Goal: Task Accomplishment & Management: Complete application form

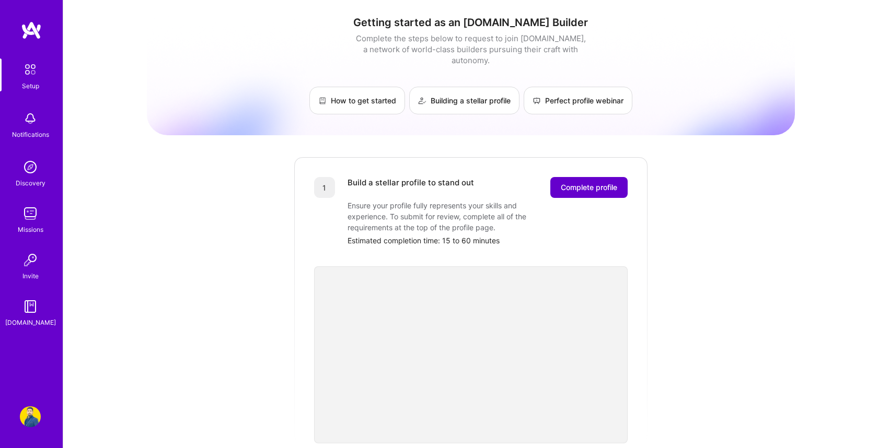
click at [584, 182] on span "Complete profile" at bounding box center [589, 187] width 56 height 10
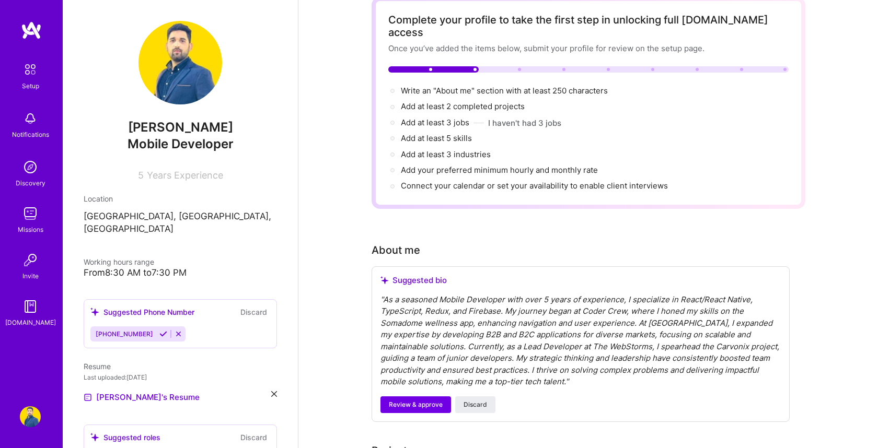
scroll to position [595, 0]
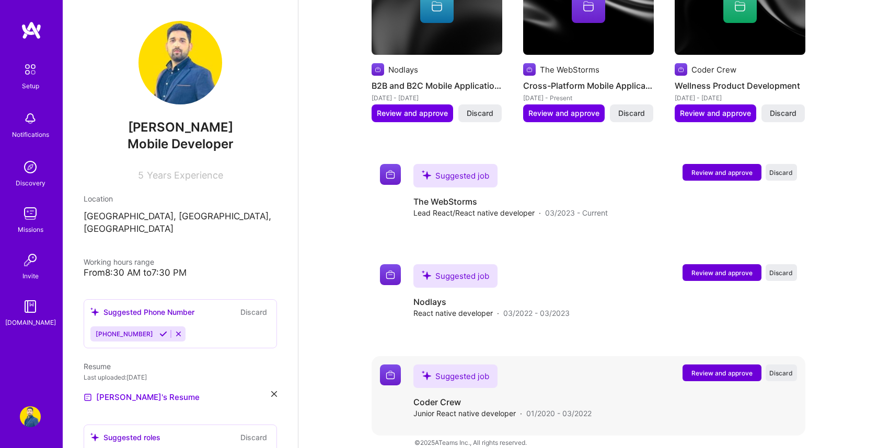
click at [712, 369] on span "Review and approve" at bounding box center [721, 373] width 61 height 9
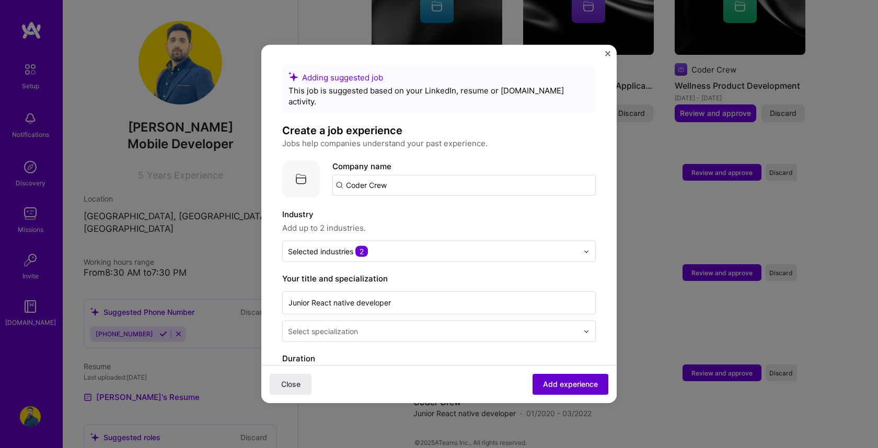
click at [559, 386] on span "Add experience" at bounding box center [570, 384] width 55 height 10
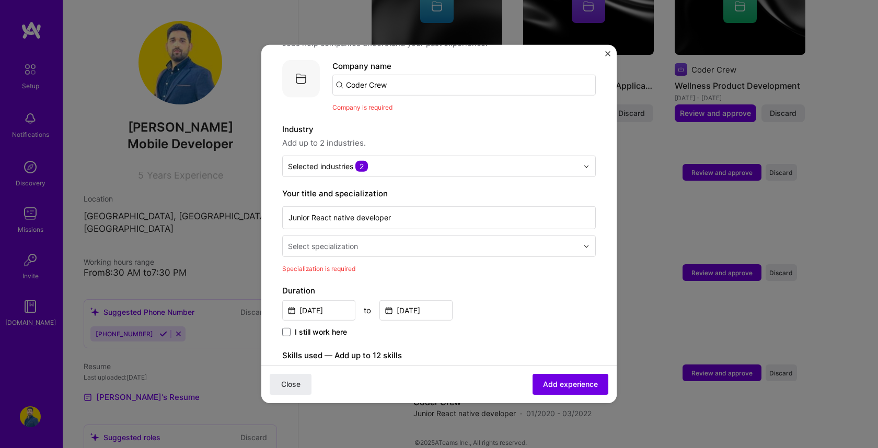
scroll to position [104, 0]
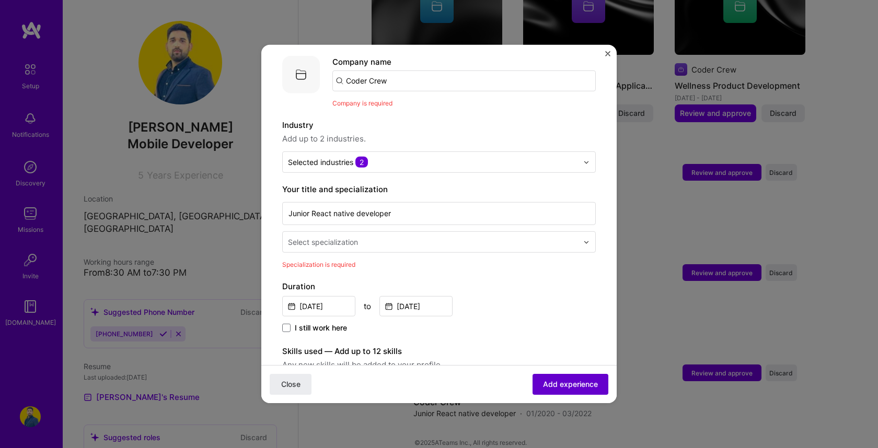
click at [561, 378] on button "Add experience" at bounding box center [570, 384] width 76 height 21
click at [571, 237] on input "text" at bounding box center [434, 242] width 292 height 11
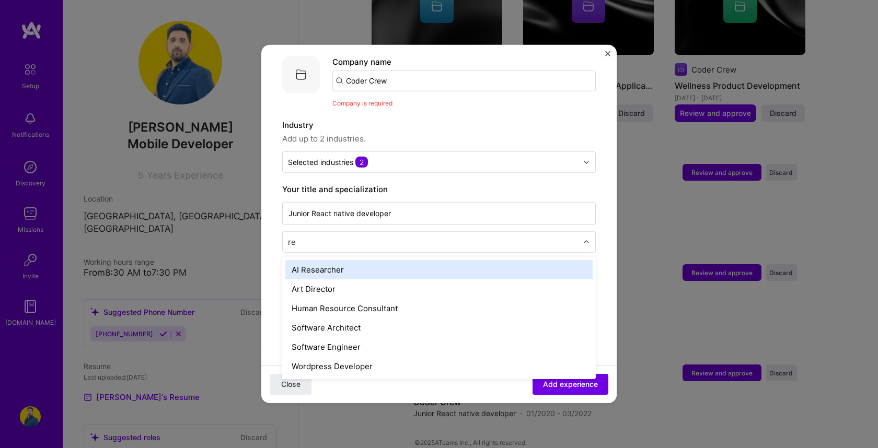
type input "r"
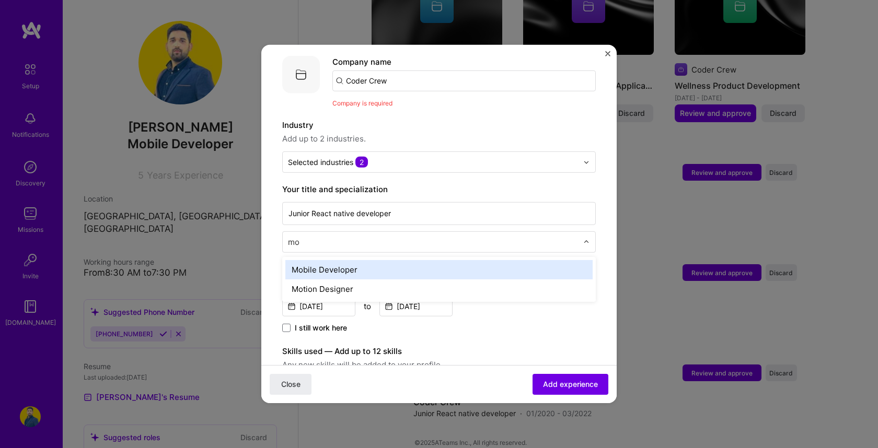
type input "mob"
click at [411, 263] on div "Mobile Developer" at bounding box center [438, 269] width 307 height 19
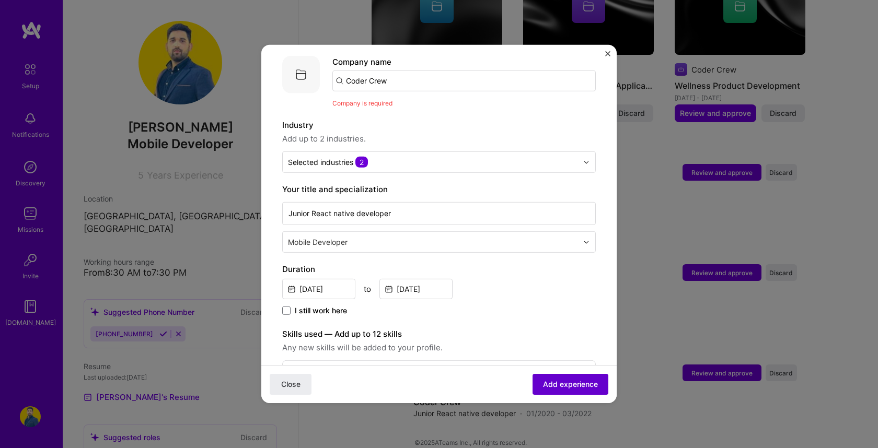
click at [577, 384] on span "Add experience" at bounding box center [570, 384] width 55 height 10
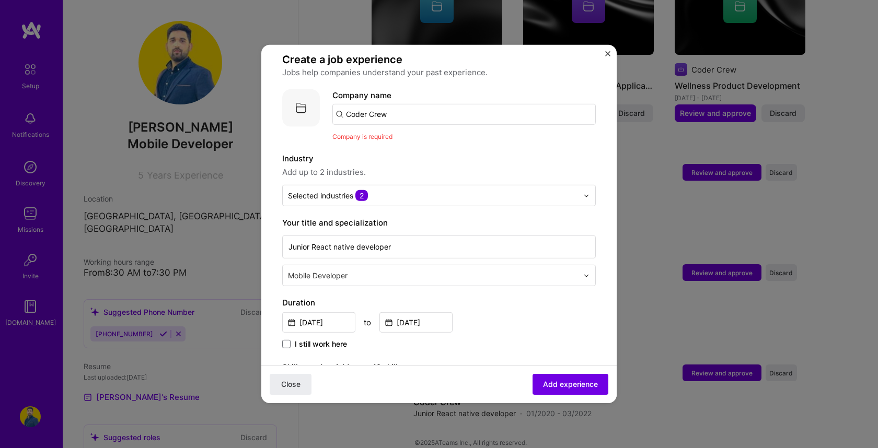
scroll to position [0, 0]
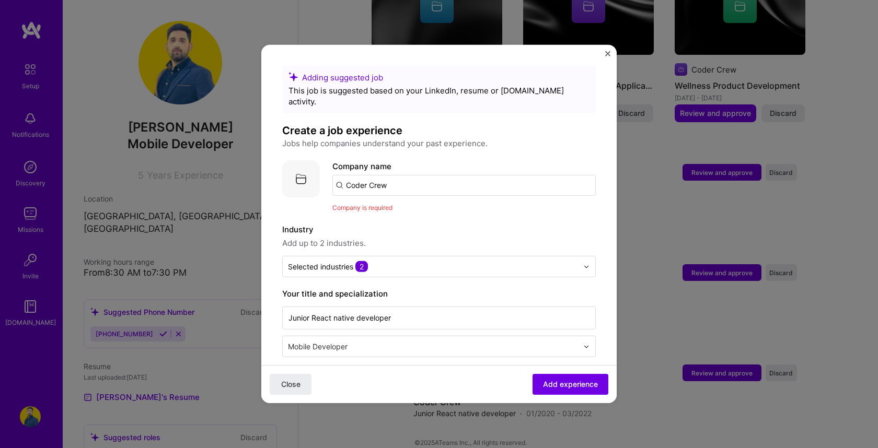
click at [397, 175] on input "Coder Crew" at bounding box center [463, 185] width 263 height 21
click button "Close" at bounding box center [291, 384] width 42 height 21
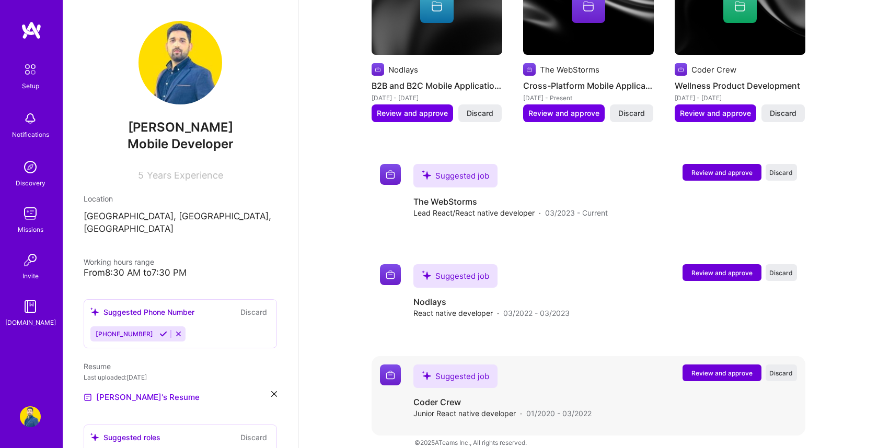
click at [715, 369] on span "Review and approve" at bounding box center [721, 373] width 61 height 9
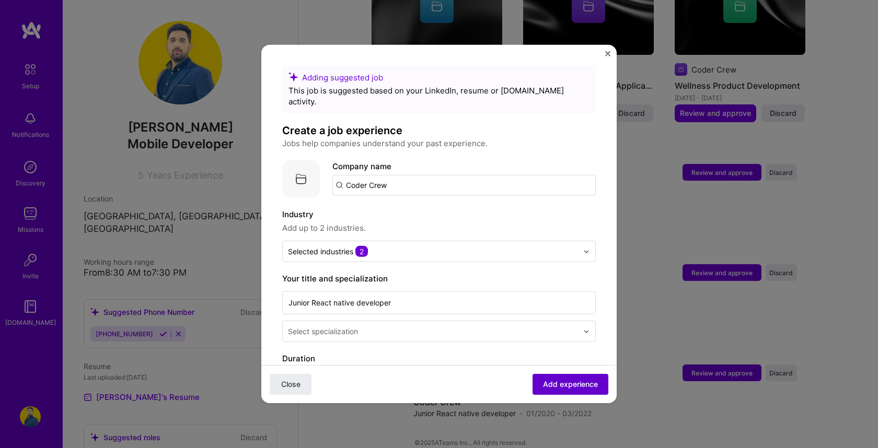
click at [575, 387] on span "Add experience" at bounding box center [570, 384] width 55 height 10
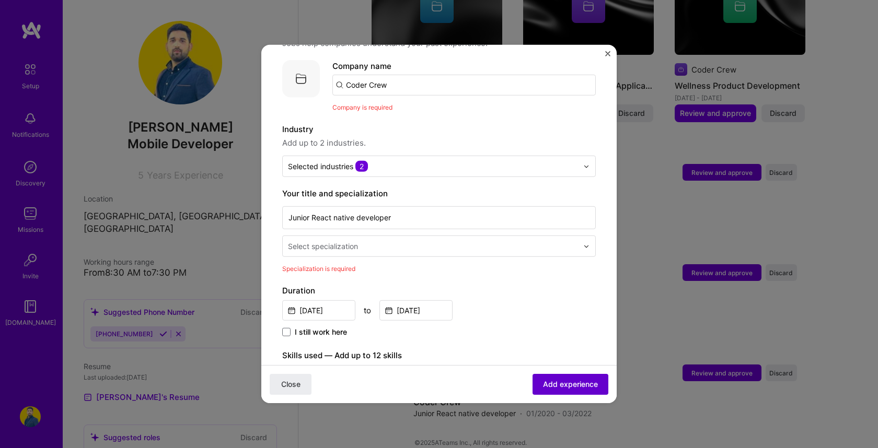
scroll to position [104, 0]
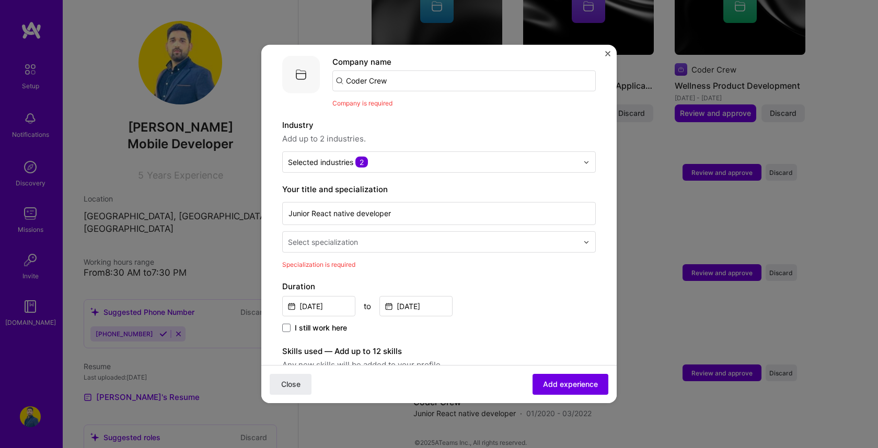
click at [517, 237] on input "text" at bounding box center [434, 242] width 292 height 11
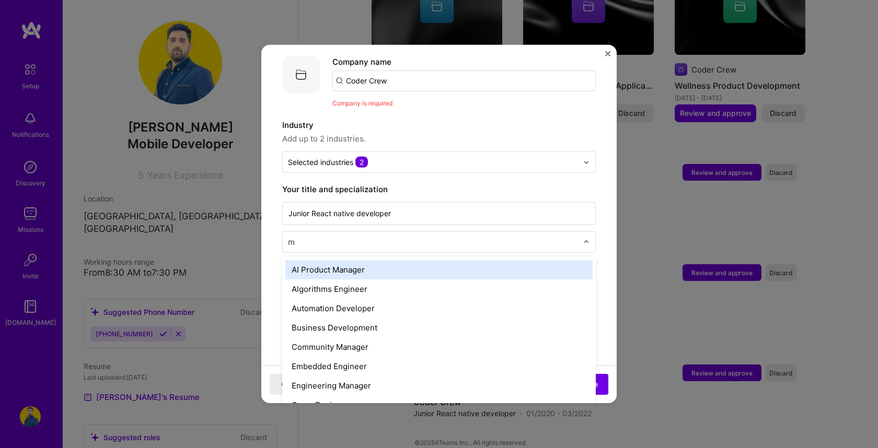
type input "mo"
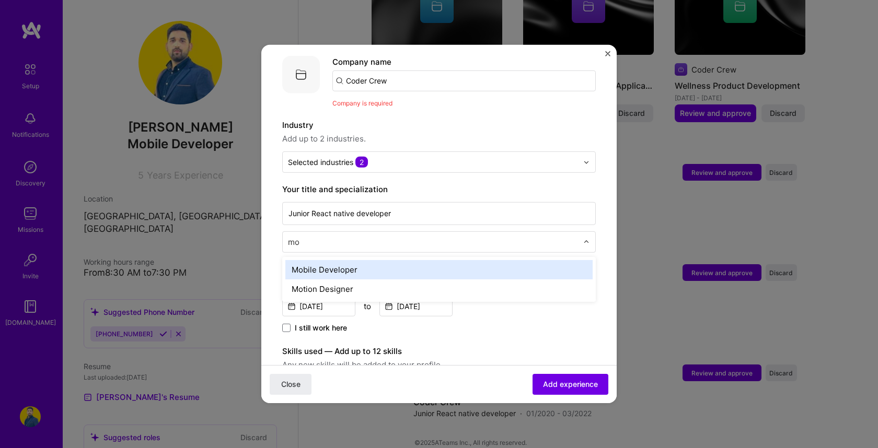
click at [366, 260] on div "Mobile Developer" at bounding box center [438, 269] width 307 height 19
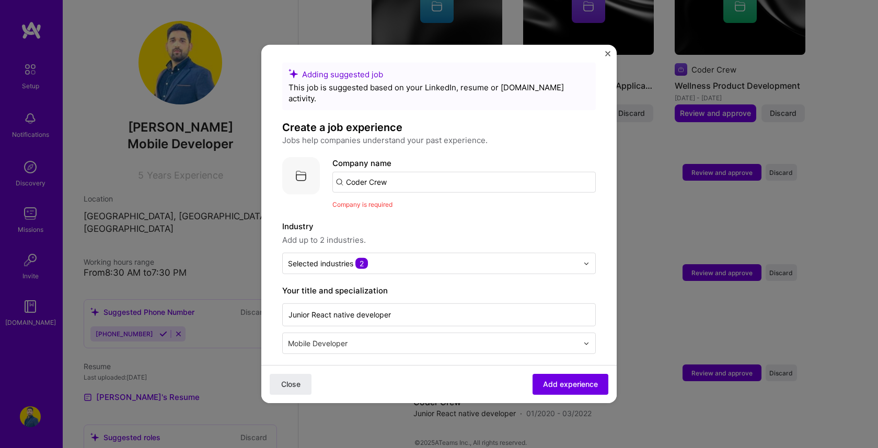
scroll to position [0, 0]
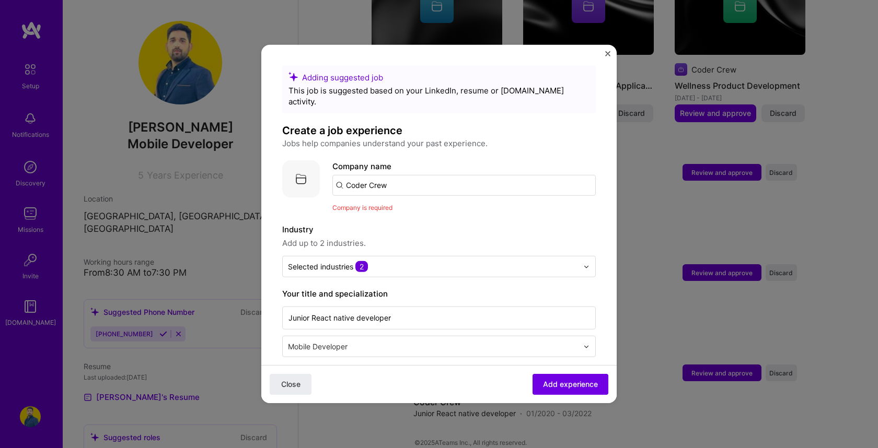
click at [458, 177] on input "Coder Crew" at bounding box center [463, 185] width 263 height 21
type input "CoderCrew"
click at [410, 205] on div "CoderCrew" at bounding box center [416, 214] width 51 height 18
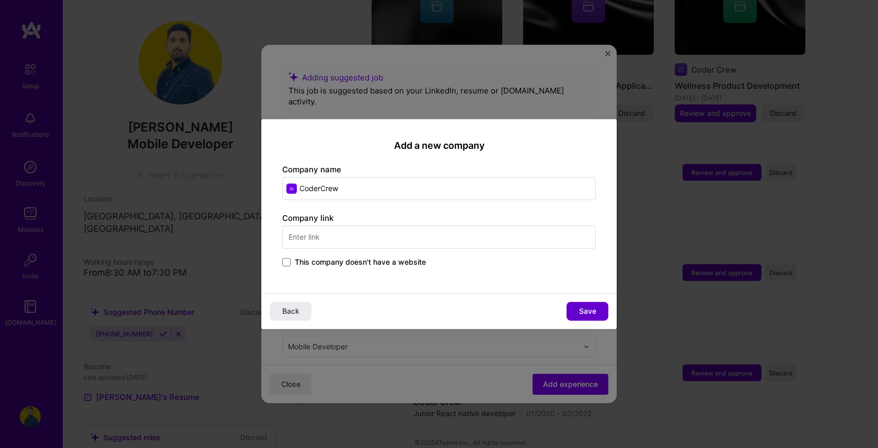
click at [584, 307] on span "Save" at bounding box center [587, 311] width 17 height 10
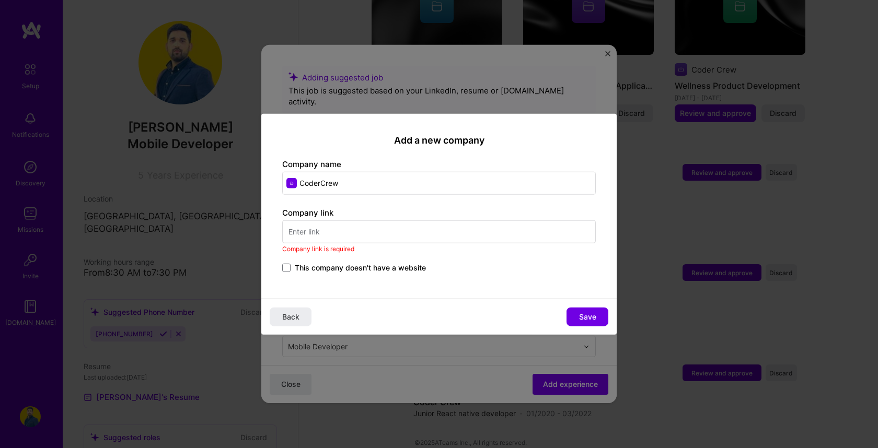
click at [312, 231] on input "text" at bounding box center [438, 231] width 313 height 23
click at [327, 230] on input "text" at bounding box center [438, 231] width 313 height 23
paste input "[URL][DOMAIN_NAME]"
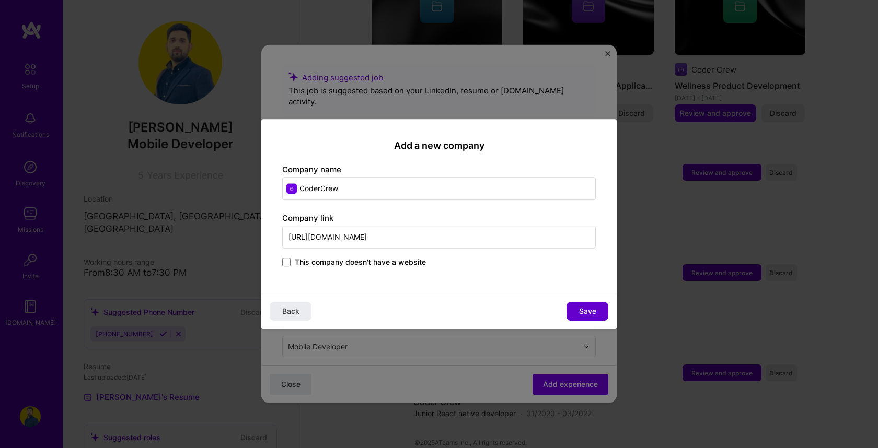
type input "[URL][DOMAIN_NAME]"
click at [598, 308] on button "Save" at bounding box center [587, 311] width 42 height 19
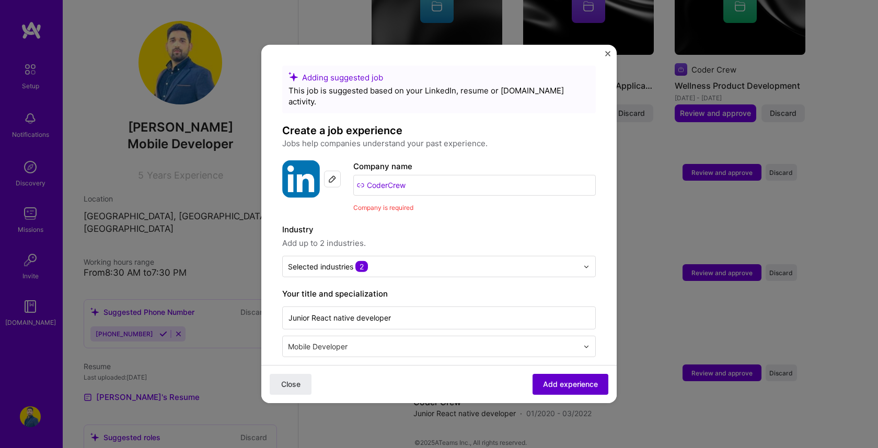
click at [570, 387] on span "Add experience" at bounding box center [570, 384] width 55 height 10
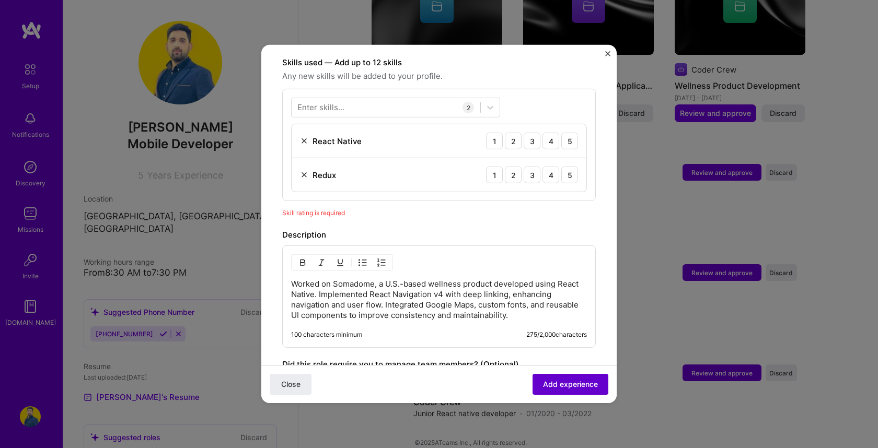
scroll to position [362, 0]
click at [571, 132] on div "5" at bounding box center [569, 140] width 17 height 17
click at [571, 167] on div "5" at bounding box center [569, 174] width 17 height 17
click at [581, 382] on span "Add experience" at bounding box center [570, 384] width 55 height 10
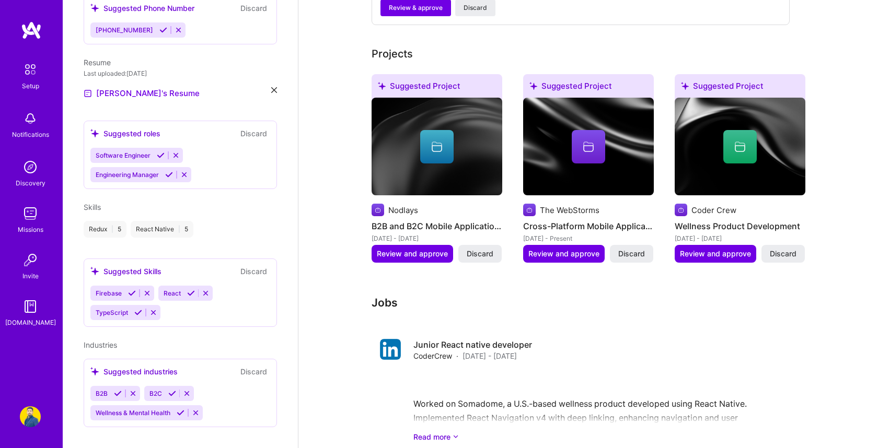
scroll to position [456, 0]
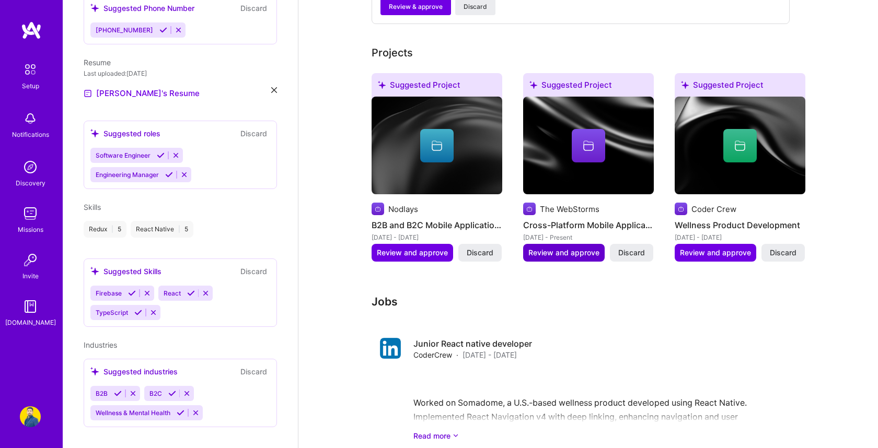
click at [567, 248] on span "Review and approve" at bounding box center [563, 253] width 71 height 10
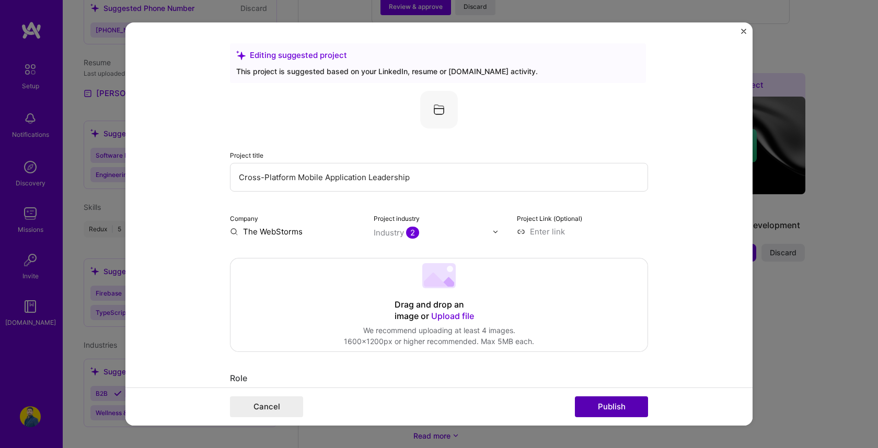
click at [610, 414] on button "Publish" at bounding box center [611, 407] width 73 height 21
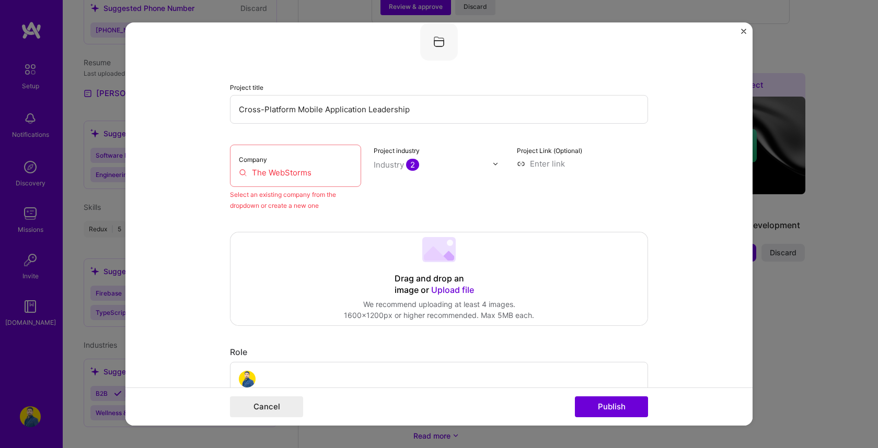
scroll to position [68, 0]
click at [294, 172] on input "The WebStorms" at bounding box center [295, 172] width 113 height 11
click at [324, 172] on input "The WebStorms" at bounding box center [295, 172] width 113 height 11
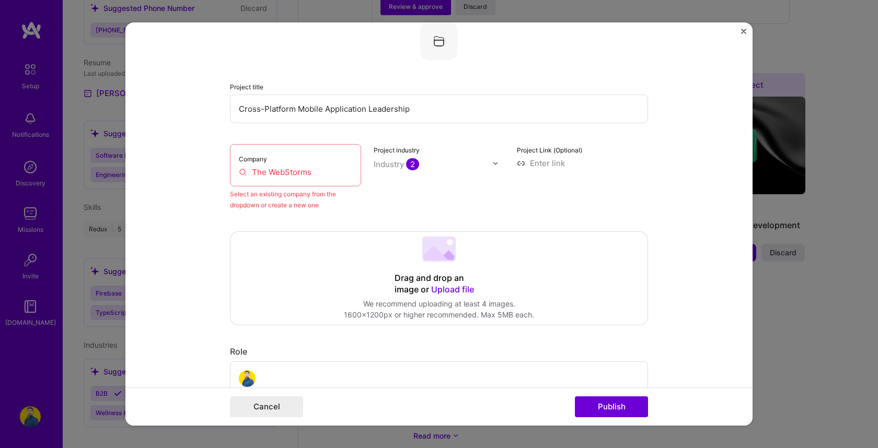
click at [341, 171] on input "The WebStorms" at bounding box center [295, 172] width 113 height 11
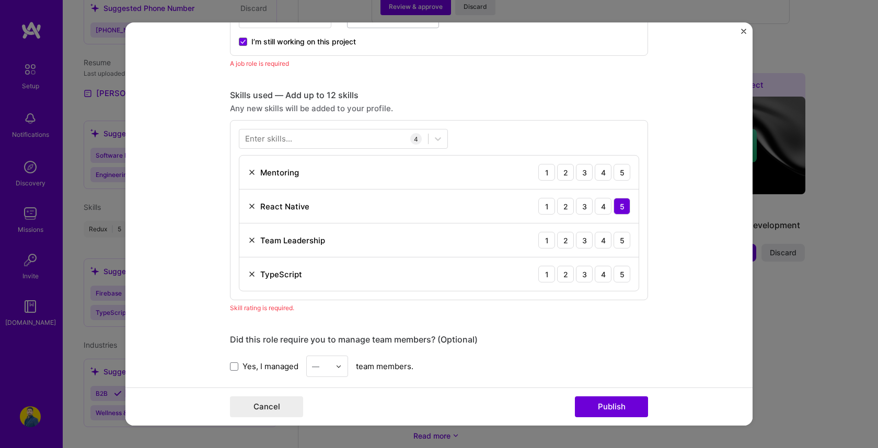
scroll to position [507, 0]
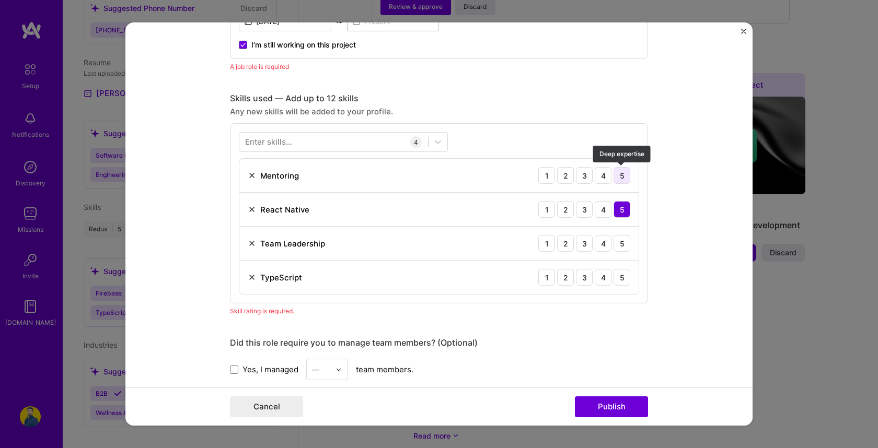
click at [623, 176] on div "5" at bounding box center [621, 175] width 17 height 17
click at [623, 248] on div "5" at bounding box center [621, 243] width 17 height 17
click at [623, 278] on div "5" at bounding box center [621, 277] width 17 height 17
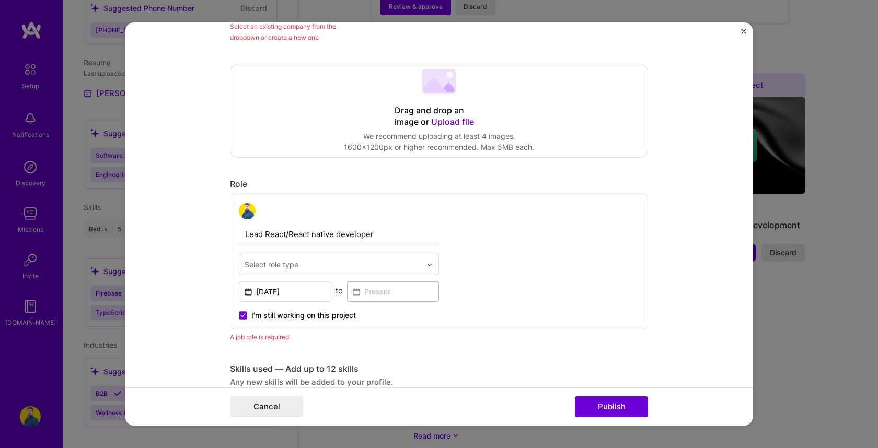
scroll to position [219, 0]
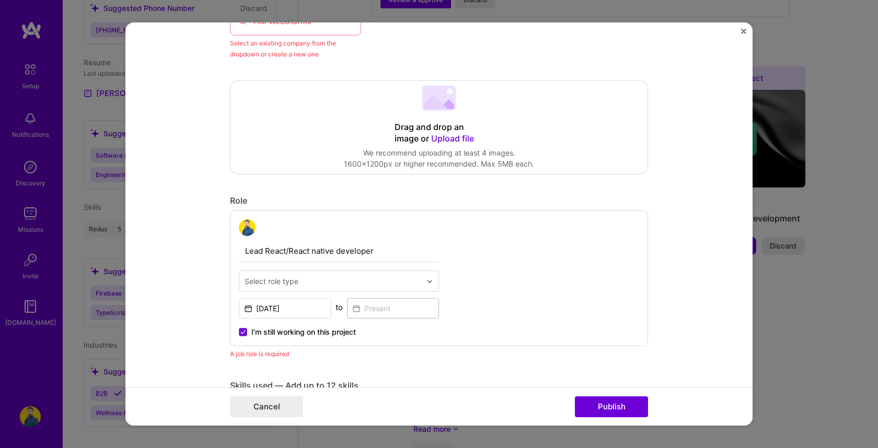
click at [298, 277] on div "Select role type" at bounding box center [272, 281] width 54 height 11
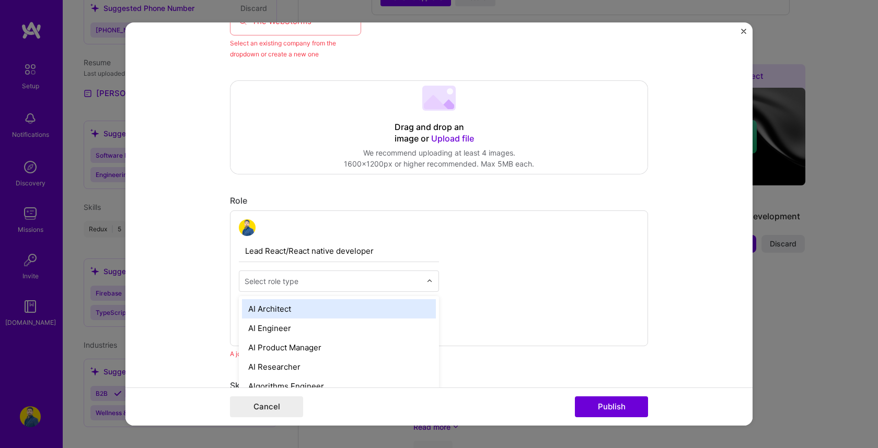
scroll to position [465, 0]
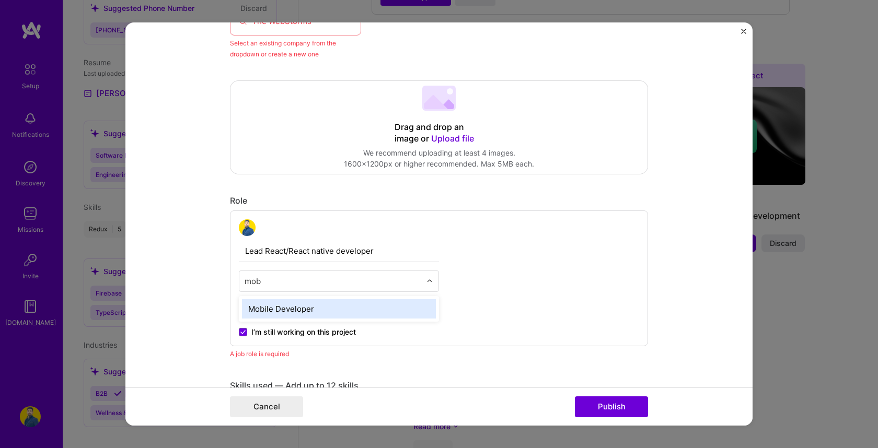
type input "mobi"
click at [300, 303] on div "Mobile Developer" at bounding box center [339, 308] width 194 height 19
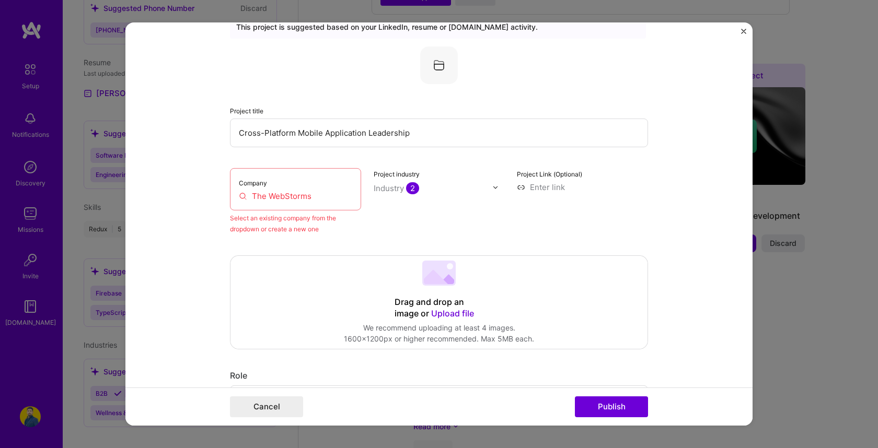
scroll to position [42, 0]
click at [303, 201] on input "The WebStorms" at bounding box center [295, 198] width 113 height 11
click at [310, 200] on input "The WebStorms" at bounding box center [295, 198] width 113 height 11
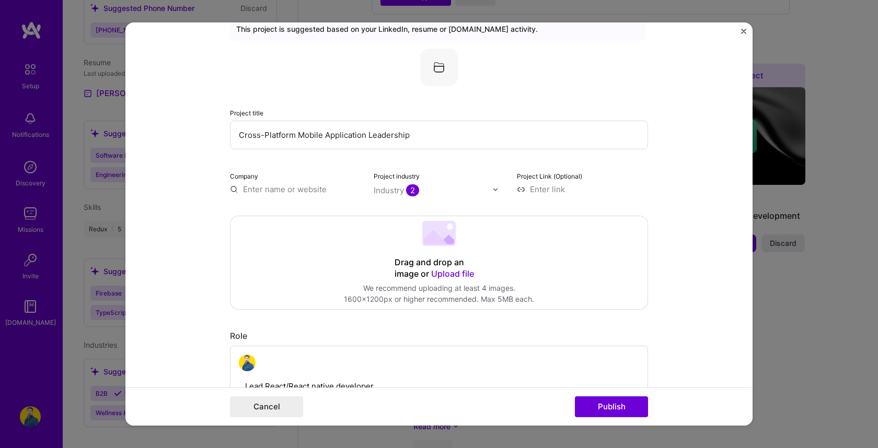
type input "h"
type input "The webstorms"
click at [321, 216] on div "The webstorms" at bounding box center [321, 213] width 67 height 18
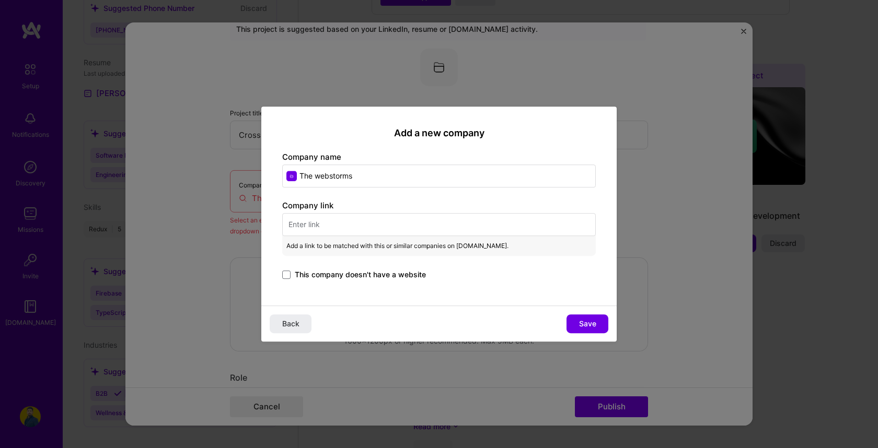
click at [311, 228] on input "text" at bounding box center [438, 224] width 313 height 23
paste input "[URL][DOMAIN_NAME]"
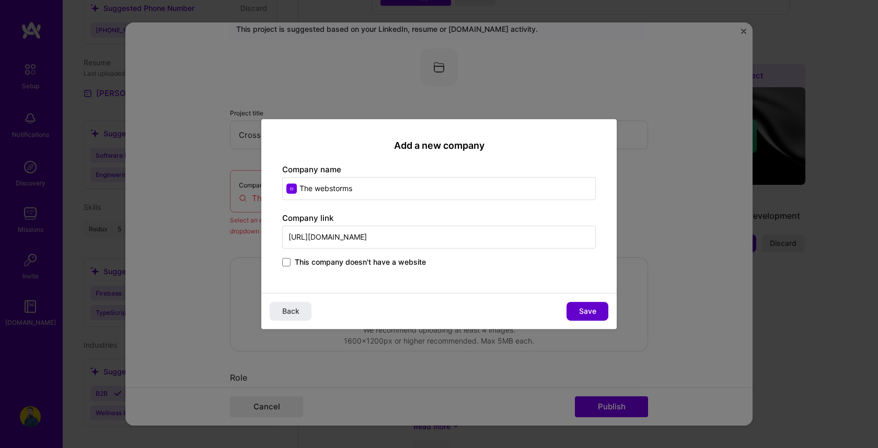
type input "[URL][DOMAIN_NAME]"
click at [589, 307] on span "Save" at bounding box center [587, 311] width 17 height 10
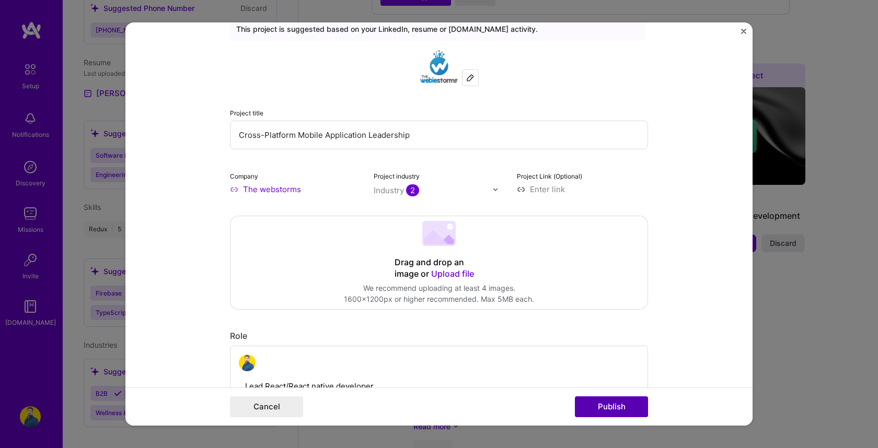
click at [625, 416] on button "Publish" at bounding box center [611, 407] width 73 height 21
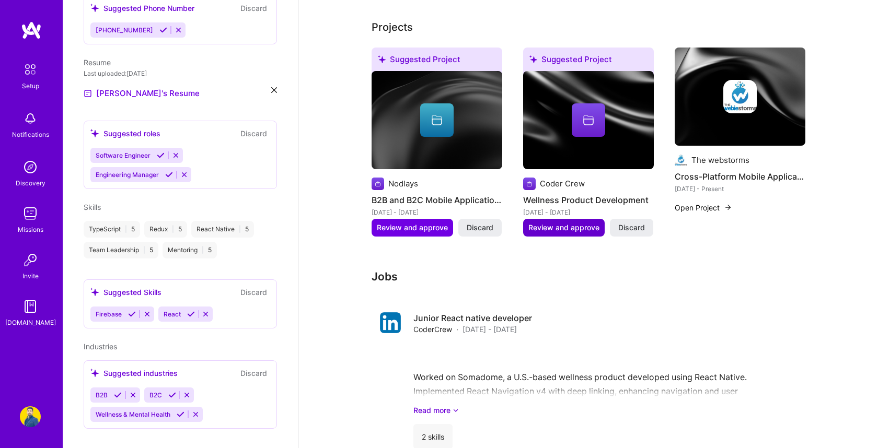
click at [552, 223] on span "Review and approve" at bounding box center [563, 228] width 71 height 10
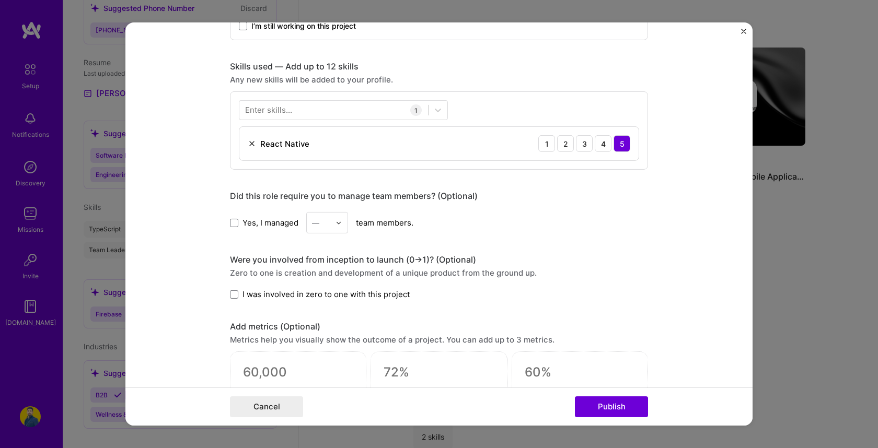
scroll to position [524, 0]
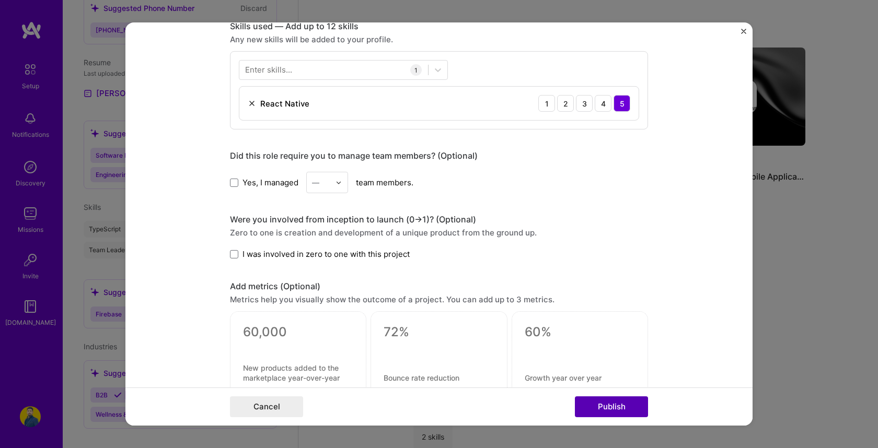
click at [632, 408] on button "Publish" at bounding box center [611, 407] width 73 height 21
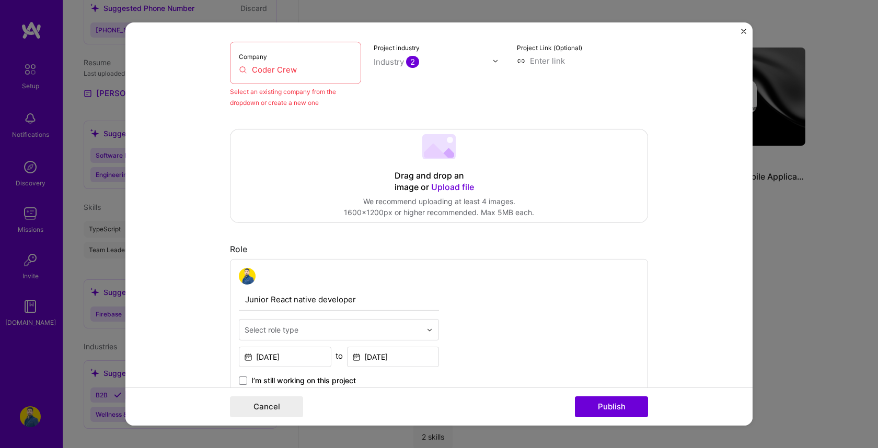
scroll to position [169, 0]
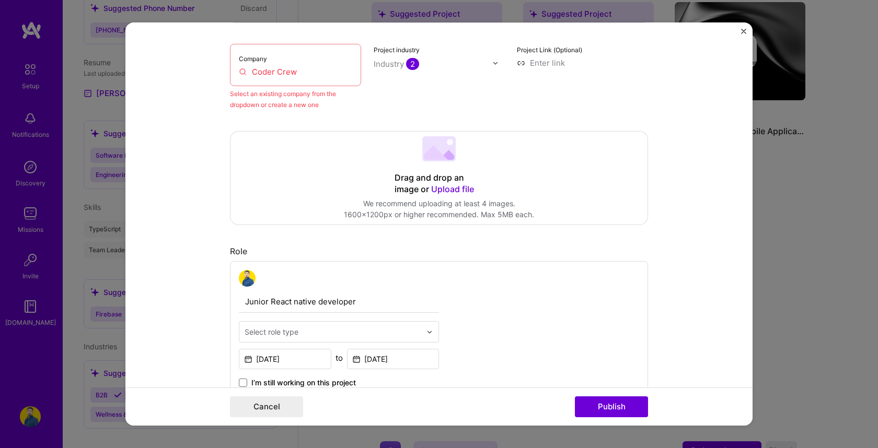
click at [289, 332] on div "Select role type" at bounding box center [272, 332] width 54 height 11
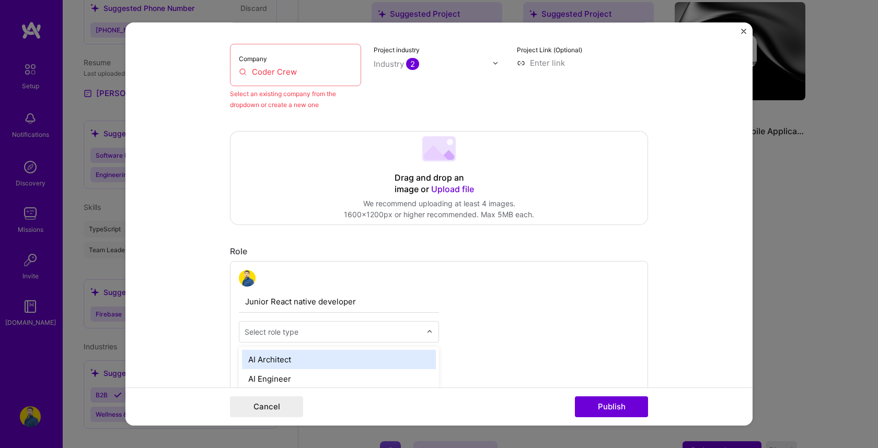
scroll to position [525, 0]
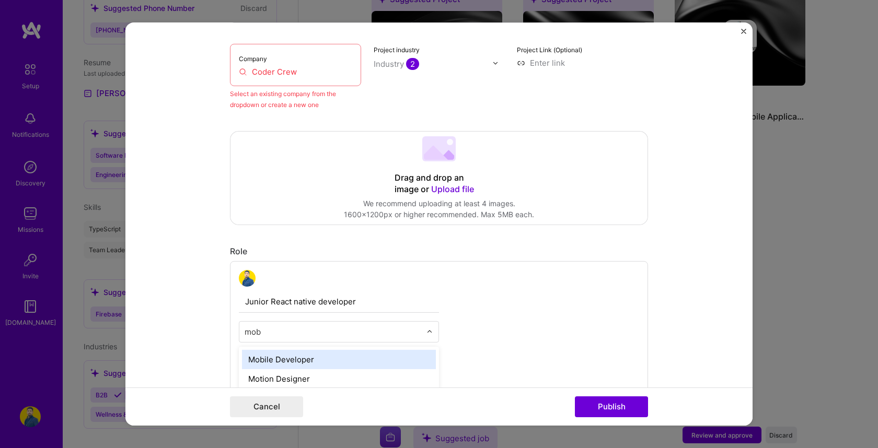
type input "mobi"
click at [310, 364] on div "Mobile Developer" at bounding box center [339, 359] width 194 height 19
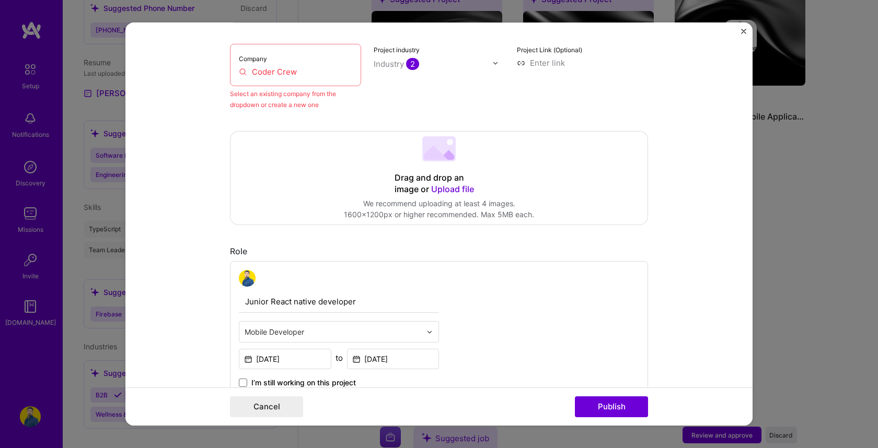
click at [283, 77] on input "Coder Crew" at bounding box center [295, 71] width 113 height 11
click at [294, 75] on input "Coder Crew" at bounding box center [295, 71] width 113 height 11
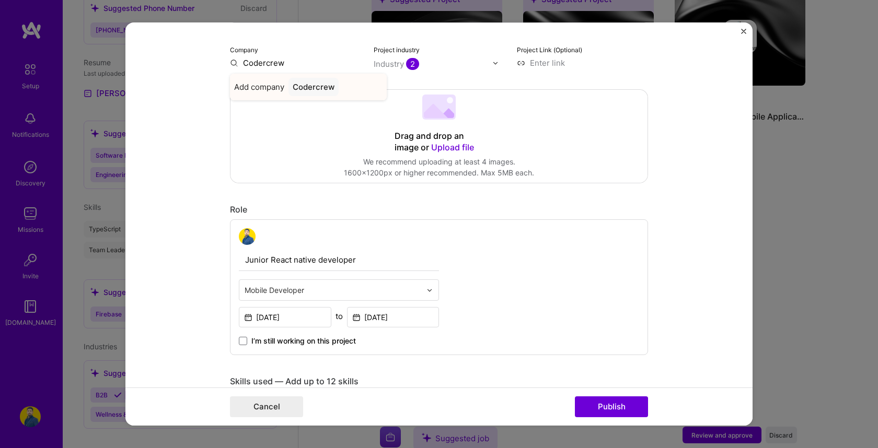
type input "Codercrew"
click at [315, 88] on div "Codercrew" at bounding box center [313, 87] width 50 height 18
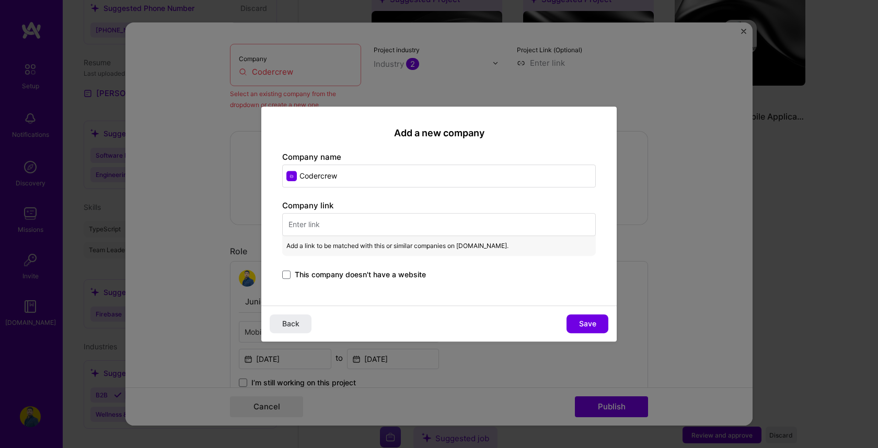
click at [328, 229] on input "text" at bounding box center [438, 224] width 313 height 23
paste input "[URL][DOMAIN_NAME]"
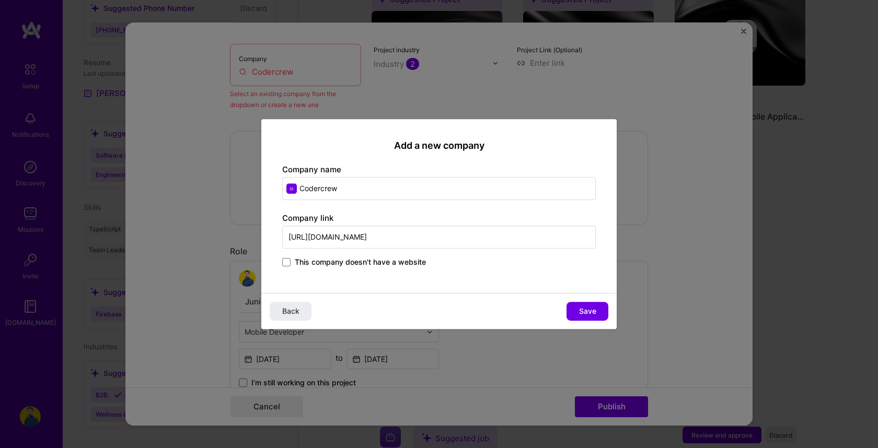
type input "[URL][DOMAIN_NAME]"
click at [396, 236] on input "[URL][DOMAIN_NAME]" at bounding box center [438, 237] width 313 height 23
click at [370, 260] on span "This company doesn't have a website" at bounding box center [360, 262] width 131 height 10
click at [0, 0] on input "This company doesn't have a website" at bounding box center [0, 0] width 0 height 0
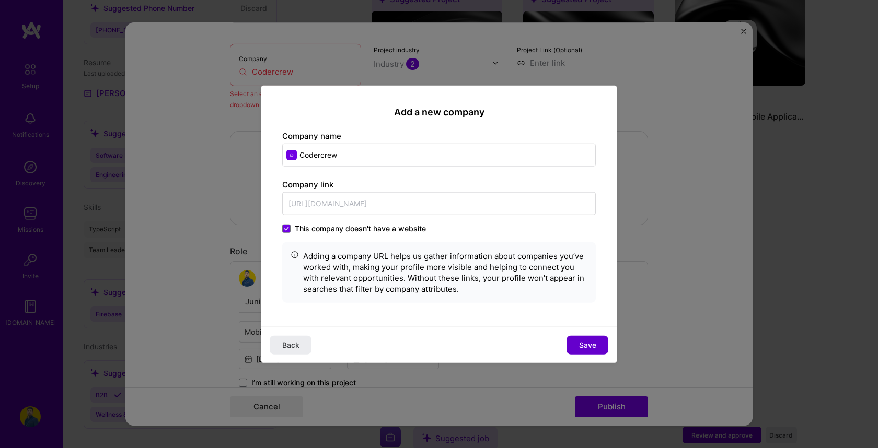
click at [598, 343] on button "Save" at bounding box center [587, 344] width 42 height 19
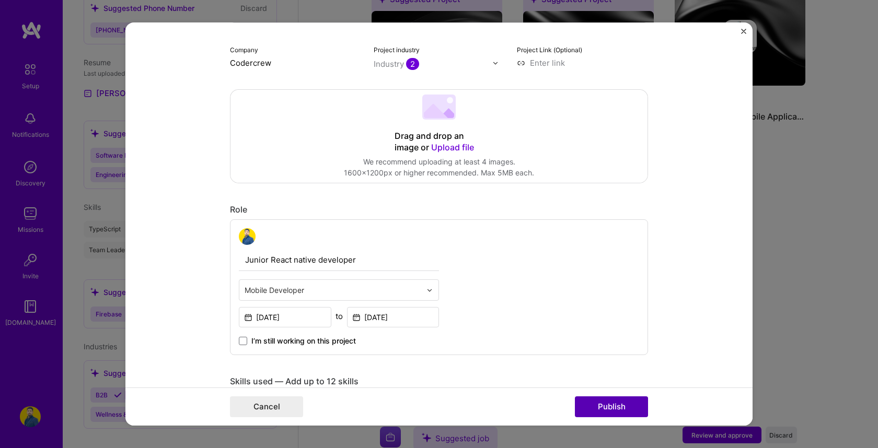
click at [610, 415] on button "Publish" at bounding box center [611, 407] width 73 height 21
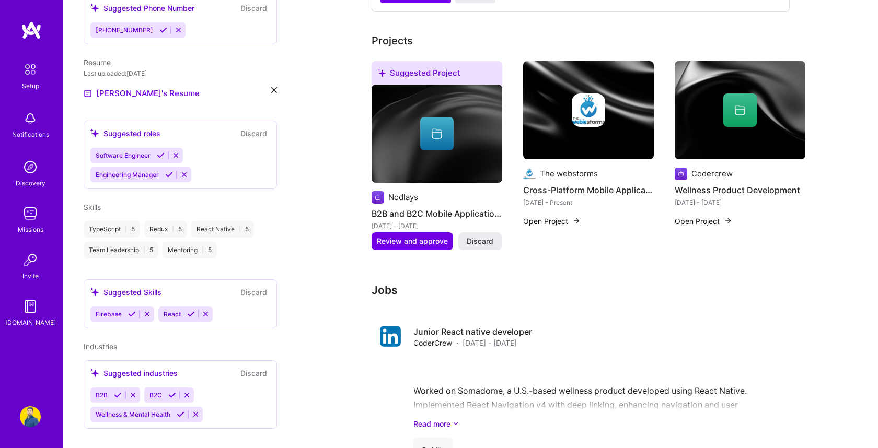
scroll to position [435, 0]
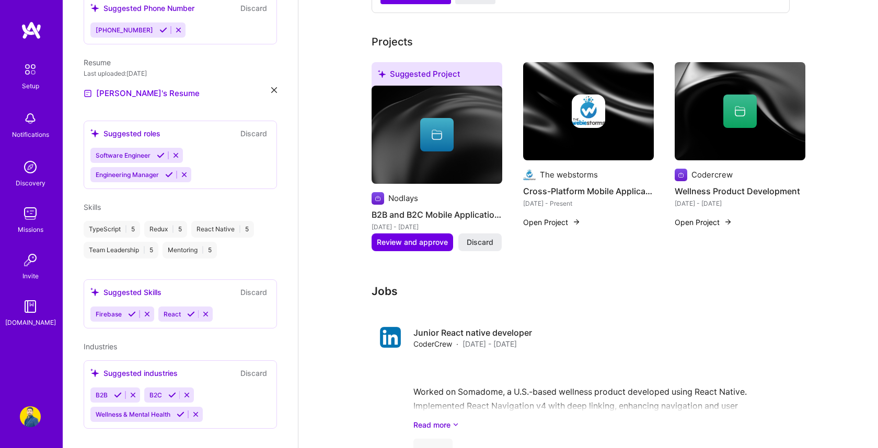
click at [434, 129] on icon at bounding box center [437, 135] width 13 height 13
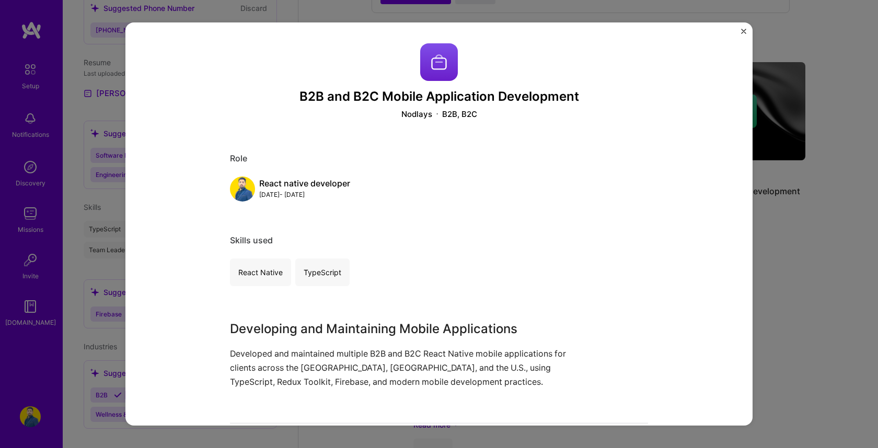
click at [744, 31] on img "Close" at bounding box center [743, 31] width 5 height 5
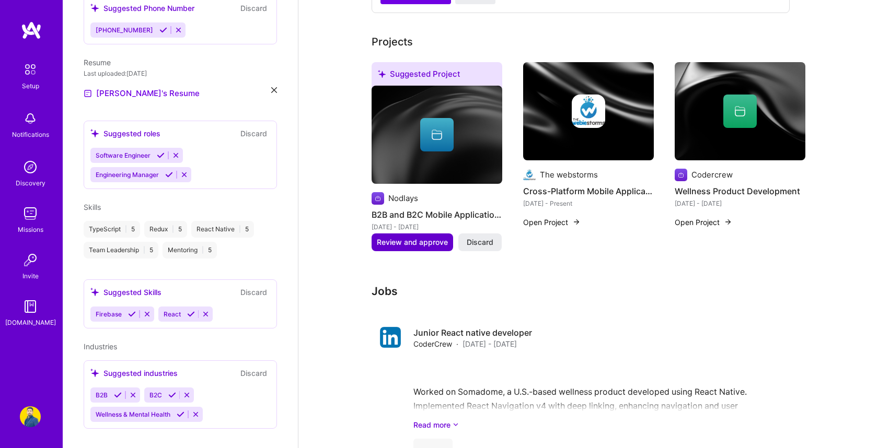
click at [424, 236] on button "Review and approve" at bounding box center [412, 243] width 82 height 18
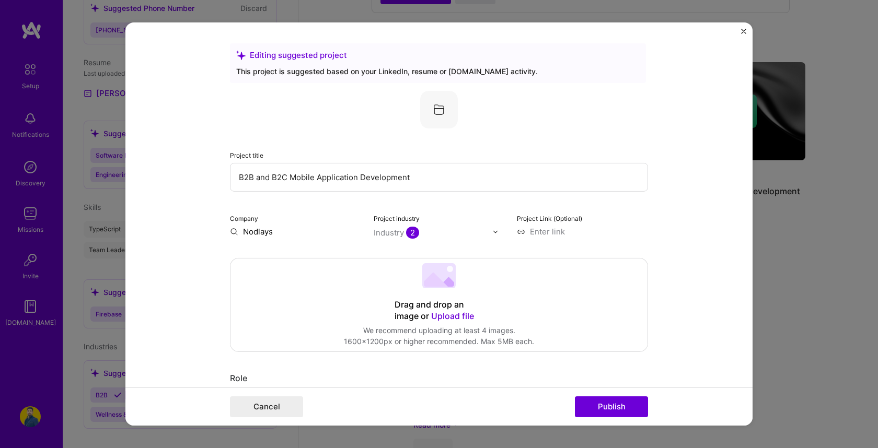
click at [277, 233] on input "Nodlays" at bounding box center [295, 231] width 131 height 11
type input "Nodlays"
click at [304, 256] on div "Nodlays" at bounding box center [307, 256] width 39 height 18
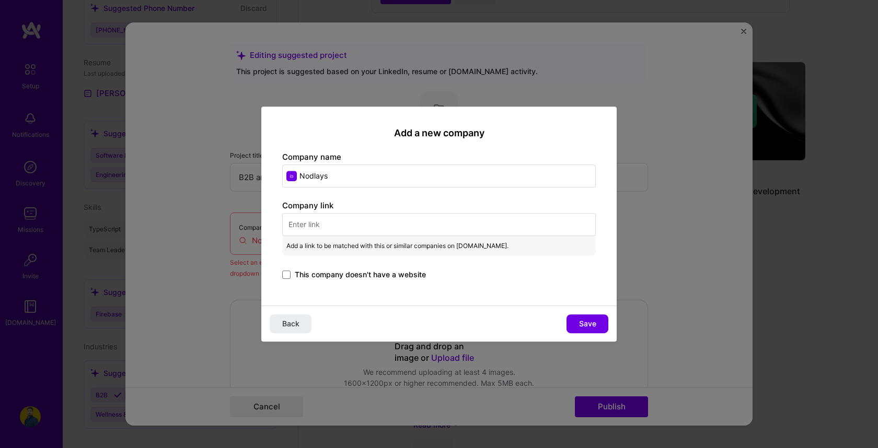
click at [318, 229] on input "text" at bounding box center [438, 224] width 313 height 23
paste input "[URL][DOMAIN_NAME]"
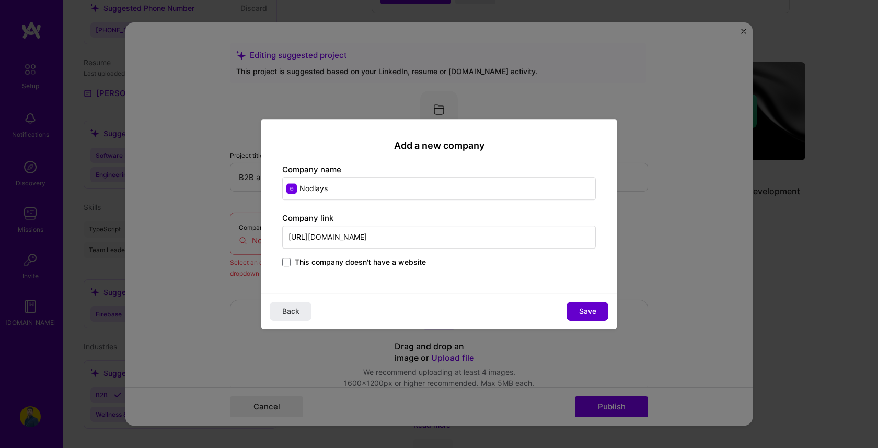
type input "[URL][DOMAIN_NAME]"
click at [580, 312] on span "Save" at bounding box center [587, 311] width 17 height 10
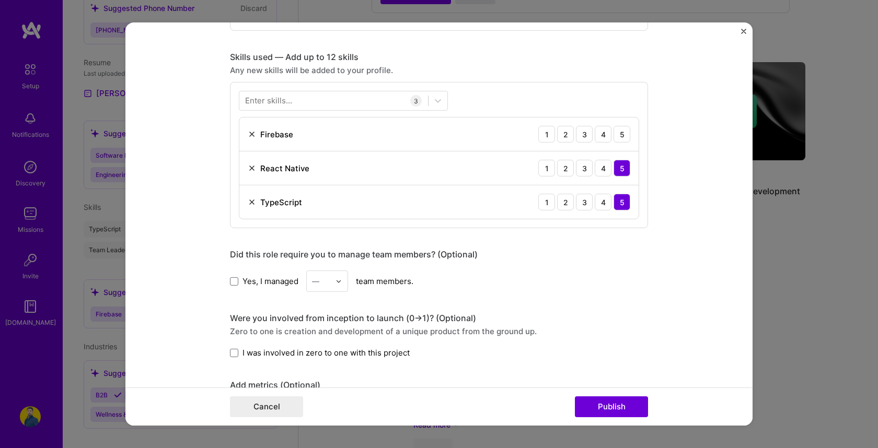
scroll to position [495, 0]
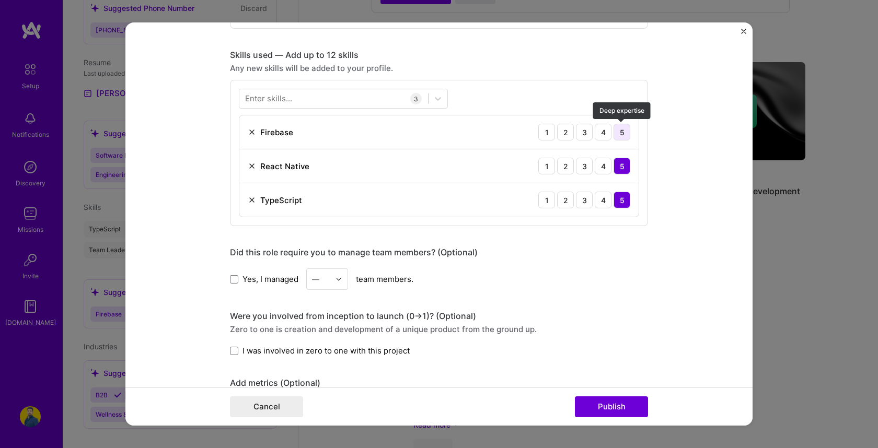
click at [624, 128] on div "5" at bounding box center [621, 132] width 17 height 17
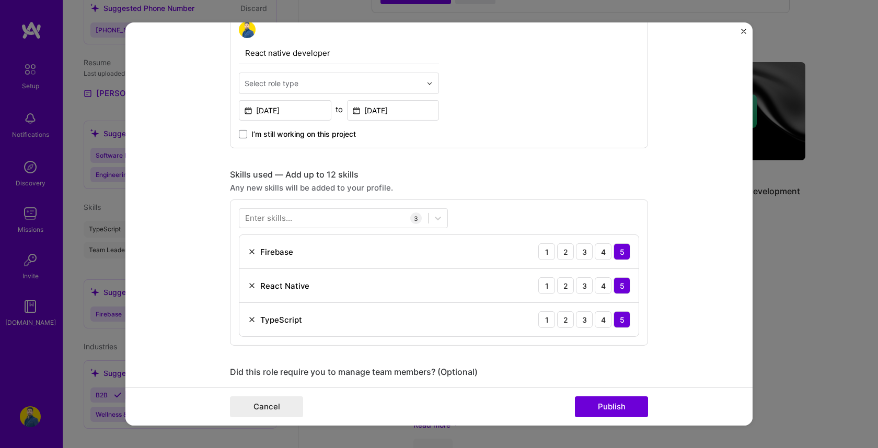
scroll to position [353, 0]
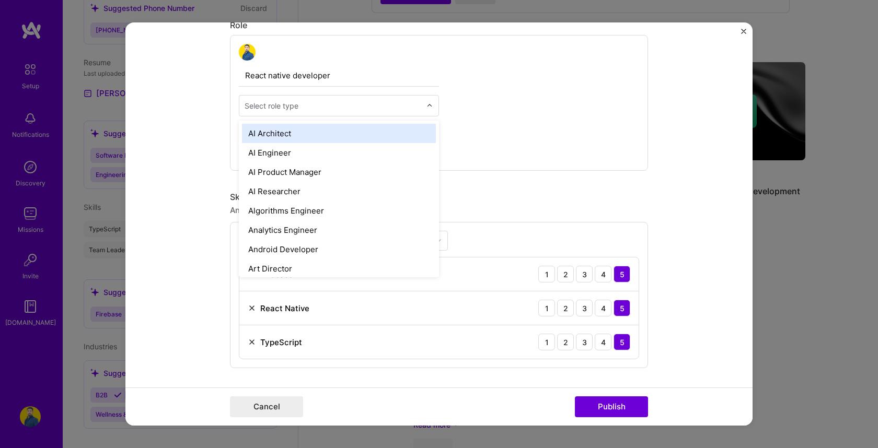
click at [298, 103] on div "Select role type" at bounding box center [272, 105] width 54 height 11
type input "o"
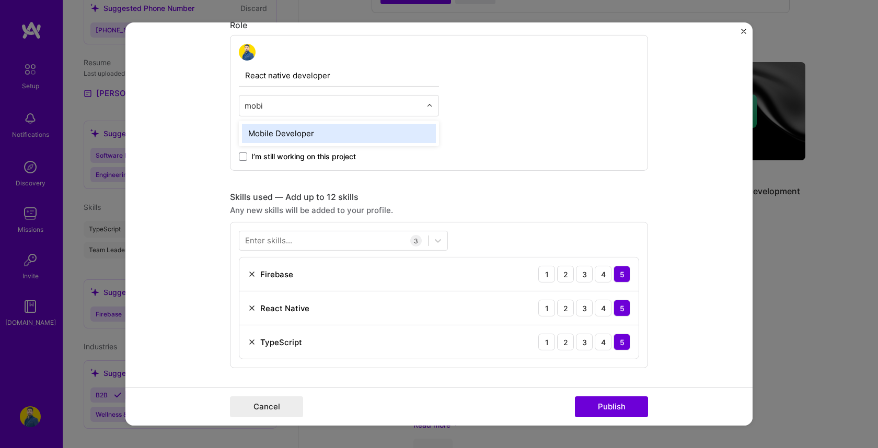
type input "mobil"
click at [317, 131] on div "Mobile Developer" at bounding box center [339, 133] width 194 height 19
click at [284, 244] on div "Enter skills..." at bounding box center [268, 241] width 47 height 11
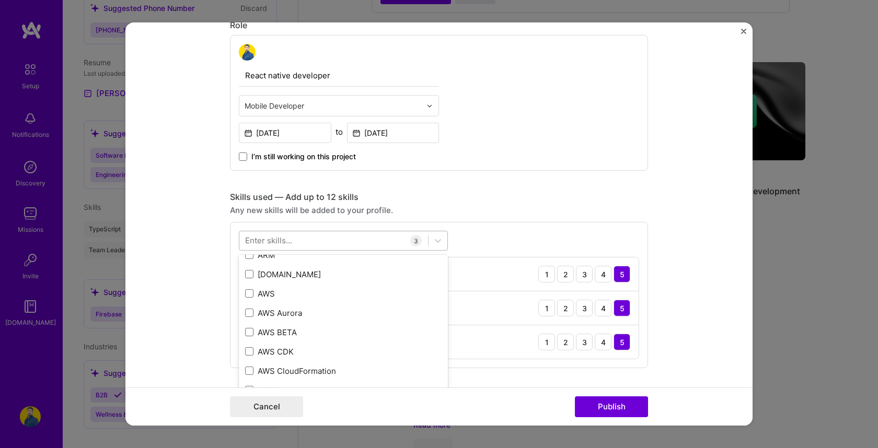
click at [311, 238] on div at bounding box center [333, 241] width 189 height 17
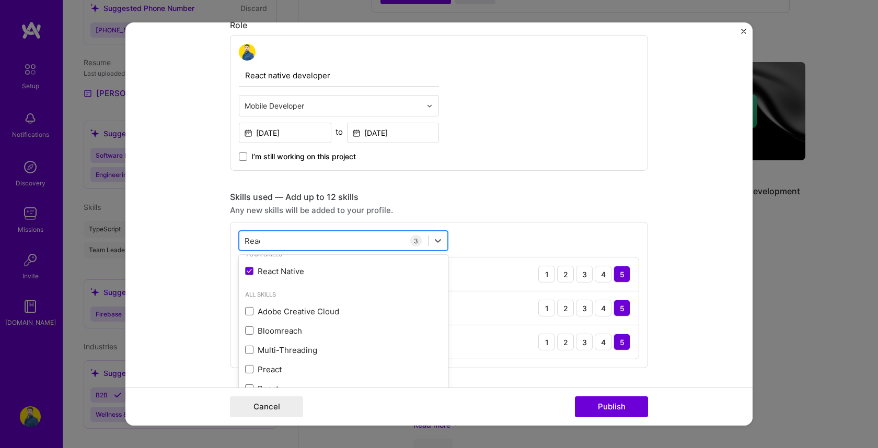
scroll to position [0, 0]
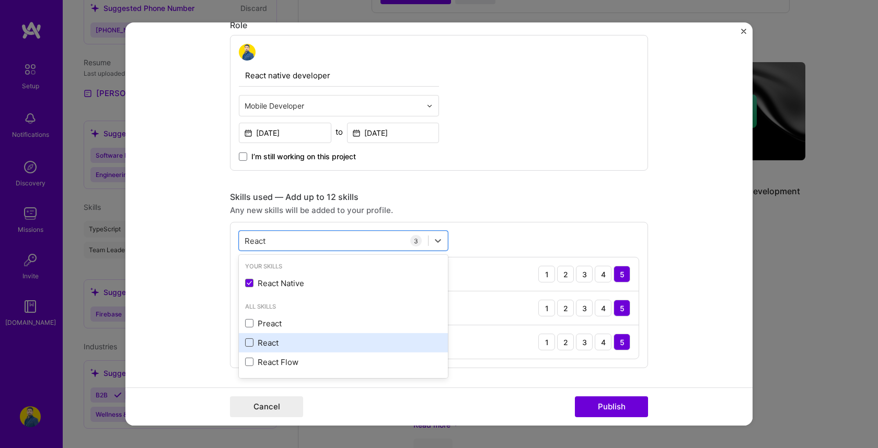
click at [248, 344] on span at bounding box center [249, 343] width 8 height 8
click at [0, 0] on input "checkbox" at bounding box center [0, 0] width 0 height 0
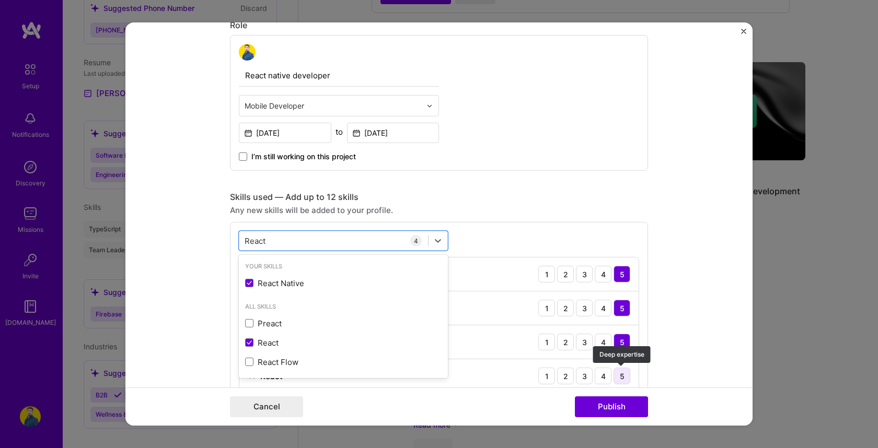
type input "React"
click at [623, 377] on div "5" at bounding box center [621, 376] width 17 height 17
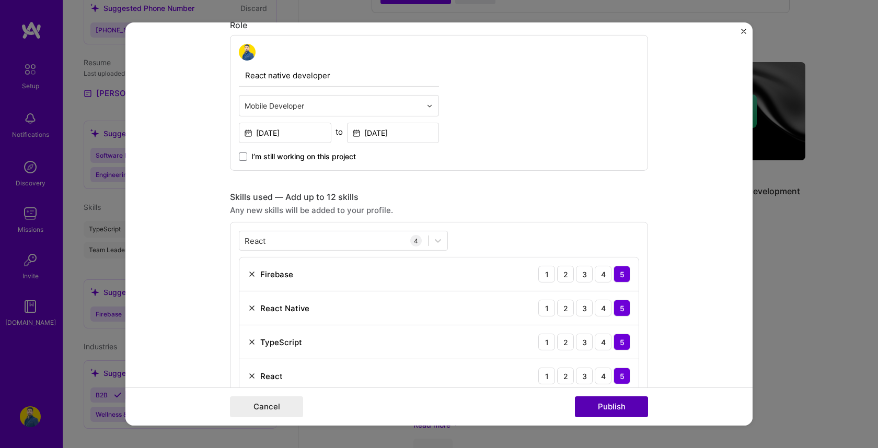
click at [623, 407] on button "Publish" at bounding box center [611, 407] width 73 height 21
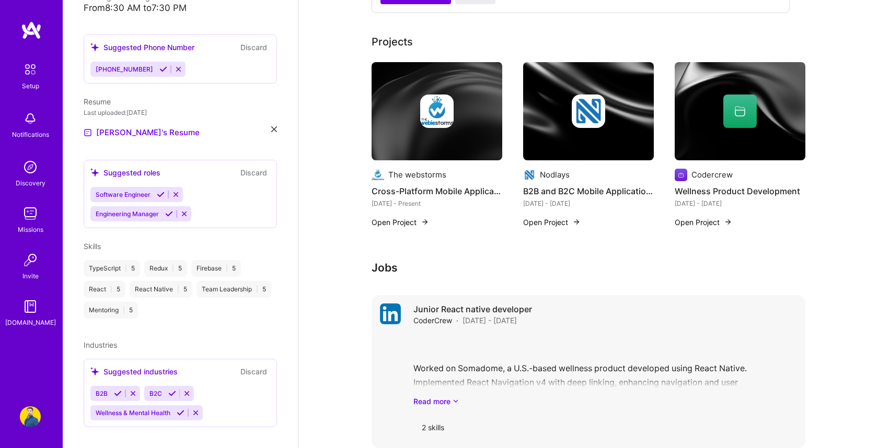
scroll to position [648, 0]
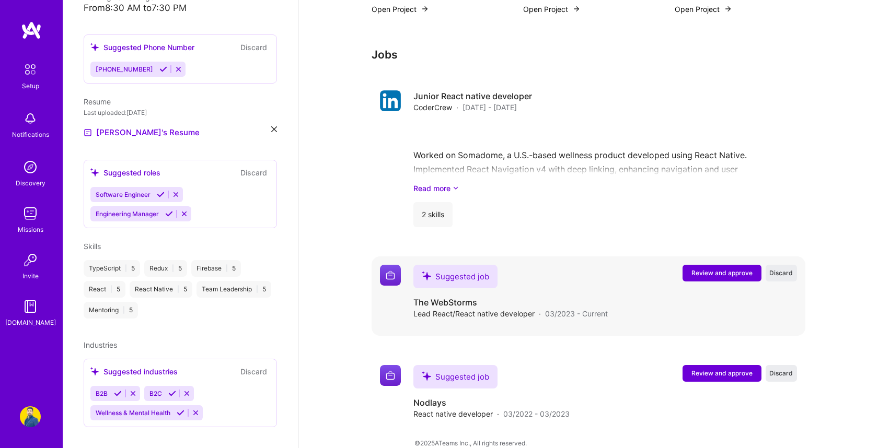
click at [713, 269] on span "Review and approve" at bounding box center [721, 273] width 61 height 9
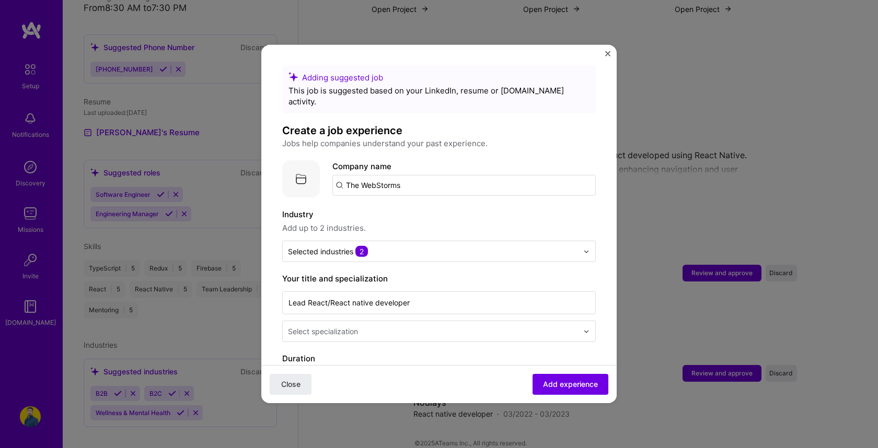
click at [415, 176] on input "The WebStorms" at bounding box center [463, 185] width 263 height 21
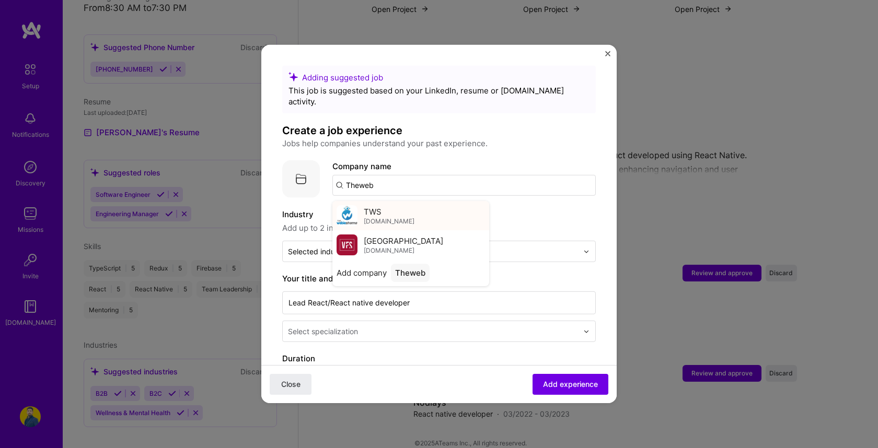
click at [398, 217] on span "[DOMAIN_NAME]" at bounding box center [389, 221] width 51 height 8
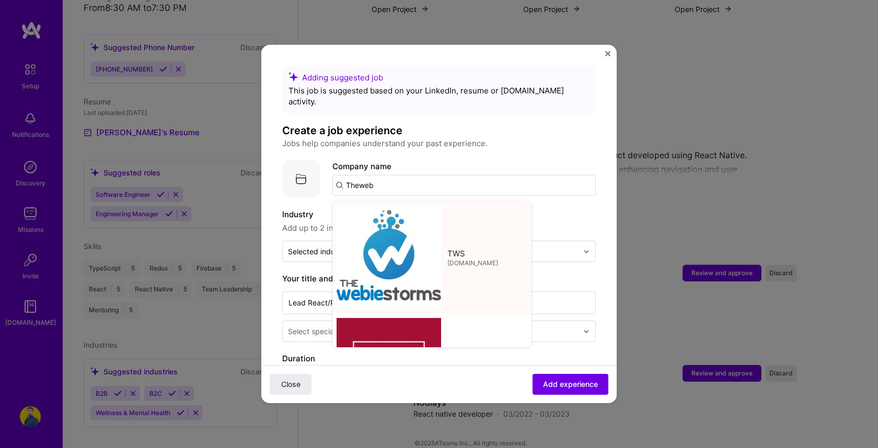
type input "TWS"
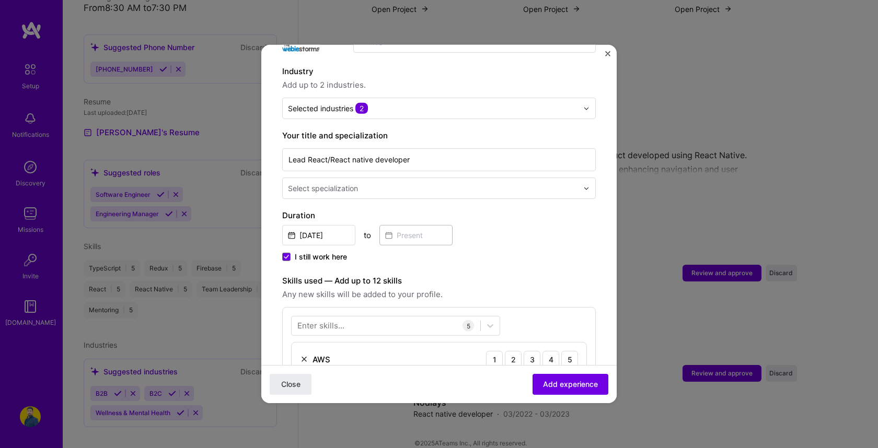
scroll to position [156, 0]
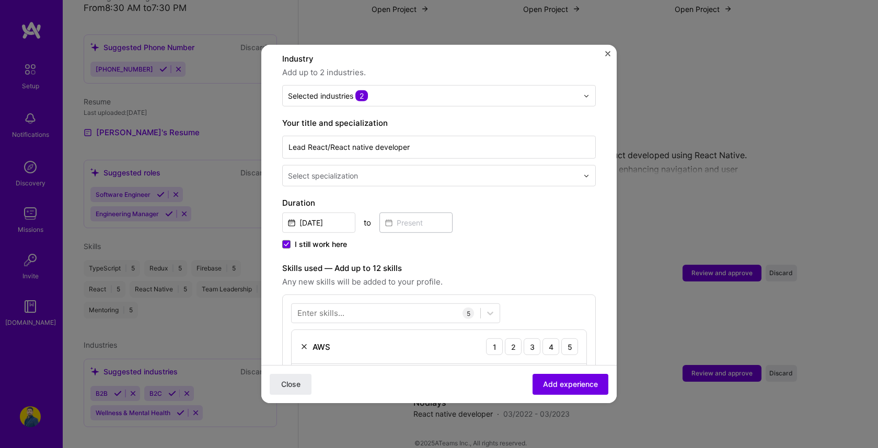
click at [424, 170] on input "text" at bounding box center [434, 175] width 292 height 11
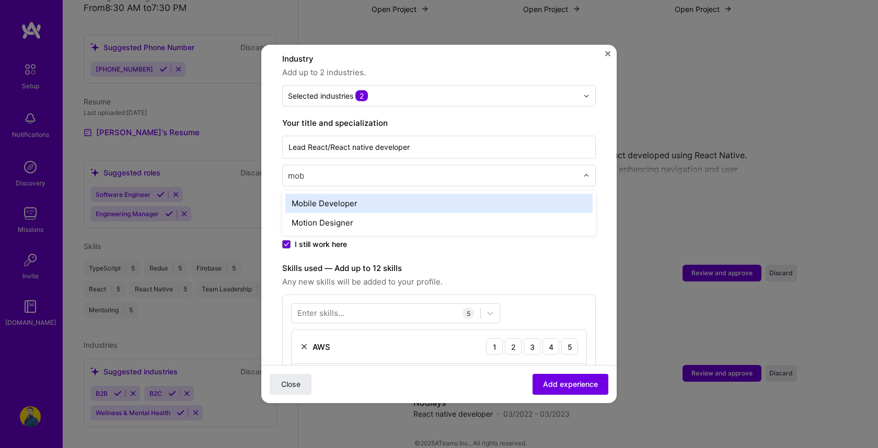
type input "mobi"
click at [439, 194] on div "Mobile Developer" at bounding box center [438, 203] width 307 height 19
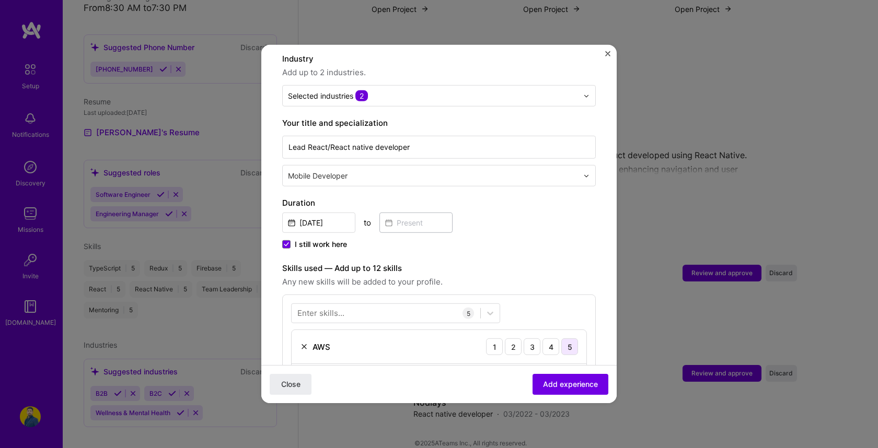
click at [574, 339] on div "5" at bounding box center [569, 347] width 17 height 17
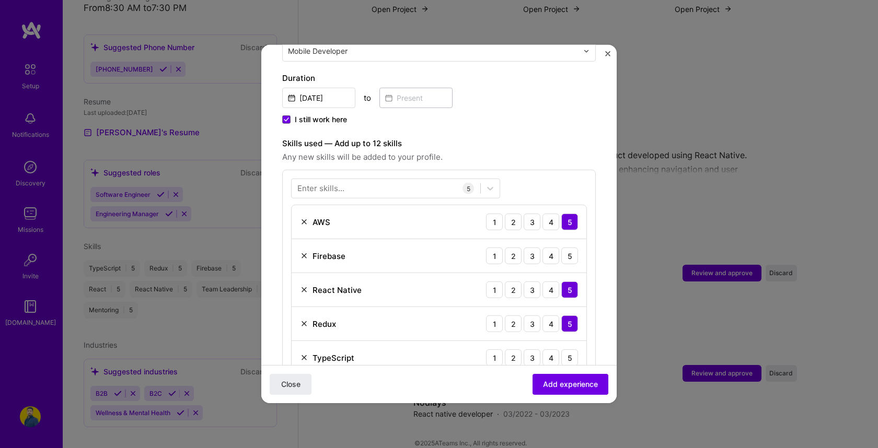
scroll to position [282, 0]
click at [570, 246] on div "5" at bounding box center [569, 254] width 17 height 17
click at [571, 348] on div "5" at bounding box center [569, 356] width 17 height 17
click at [571, 377] on button "Add experience" at bounding box center [570, 384] width 76 height 21
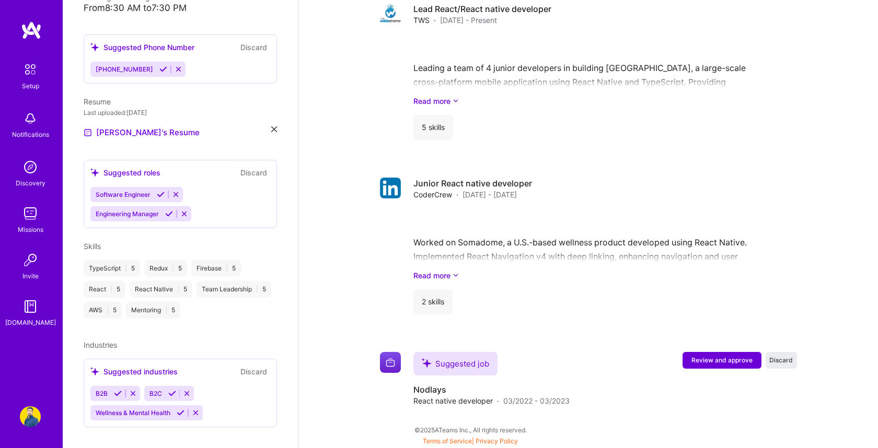
scroll to position [722, 0]
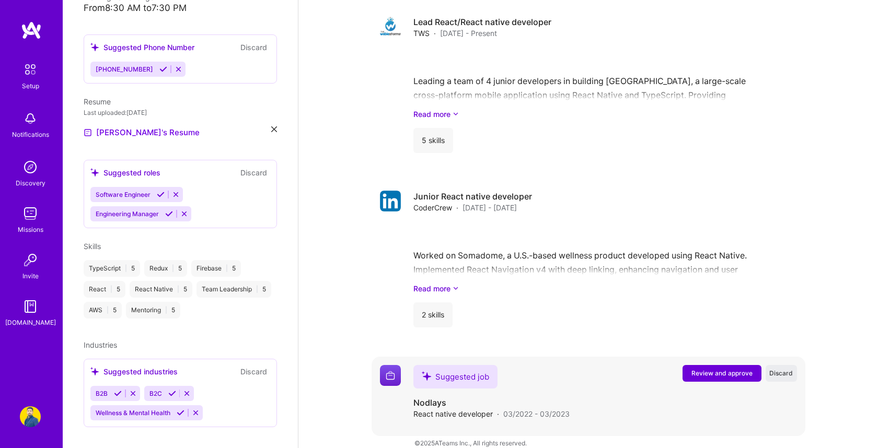
click at [711, 369] on span "Review and approve" at bounding box center [721, 373] width 61 height 9
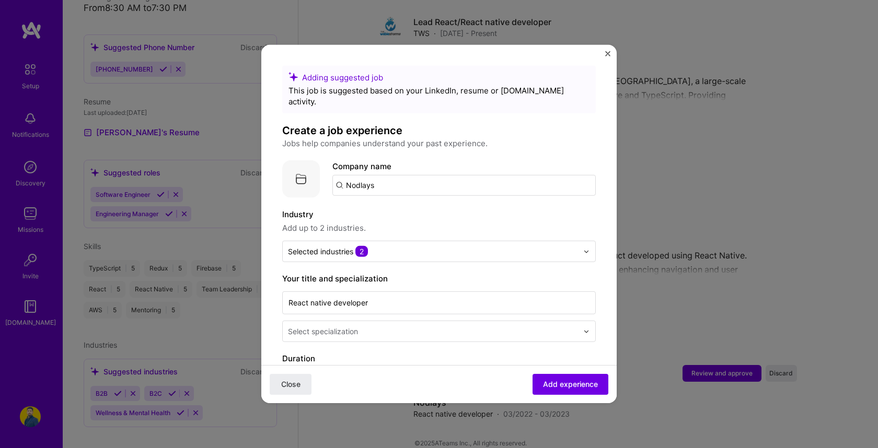
click at [407, 179] on input "Nodlays" at bounding box center [463, 185] width 263 height 21
click at [394, 217] on span "[DOMAIN_NAME]" at bounding box center [389, 221] width 51 height 8
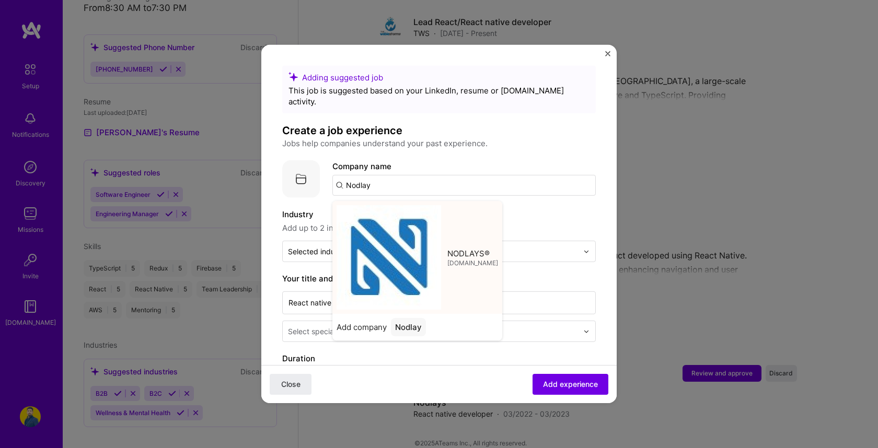
type input "NODLAYS®"
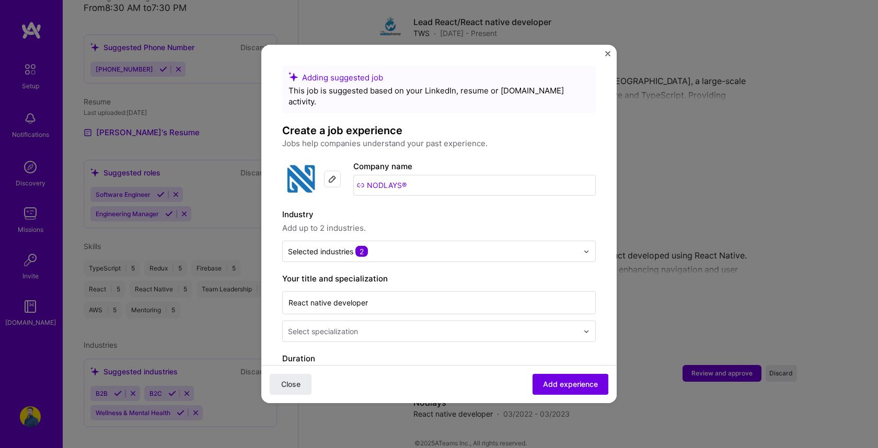
click at [390, 326] on input "text" at bounding box center [434, 331] width 292 height 11
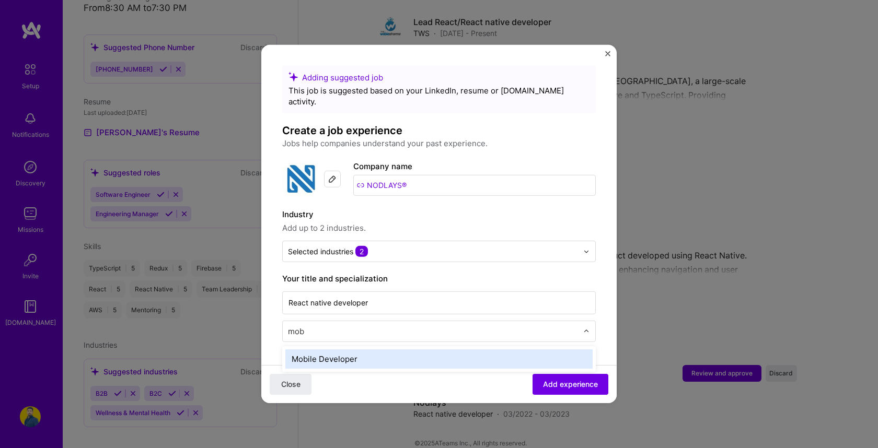
type input "mobi"
click at [477, 350] on div "Mobile Developer" at bounding box center [438, 359] width 307 height 19
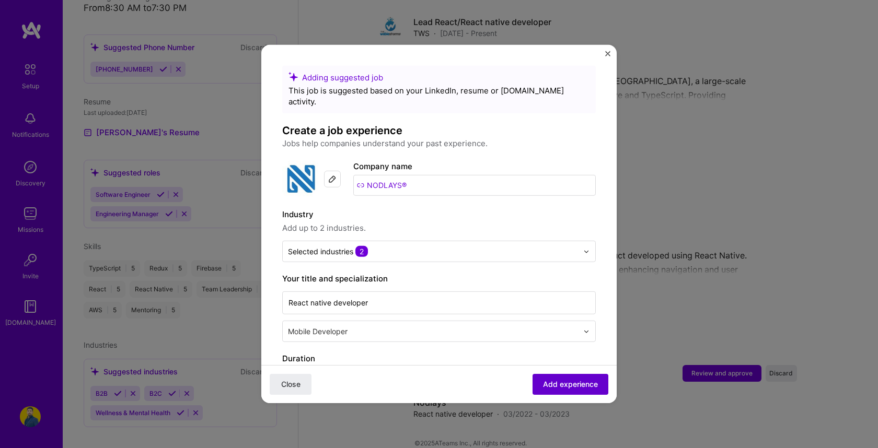
click at [562, 388] on span "Add experience" at bounding box center [570, 384] width 55 height 10
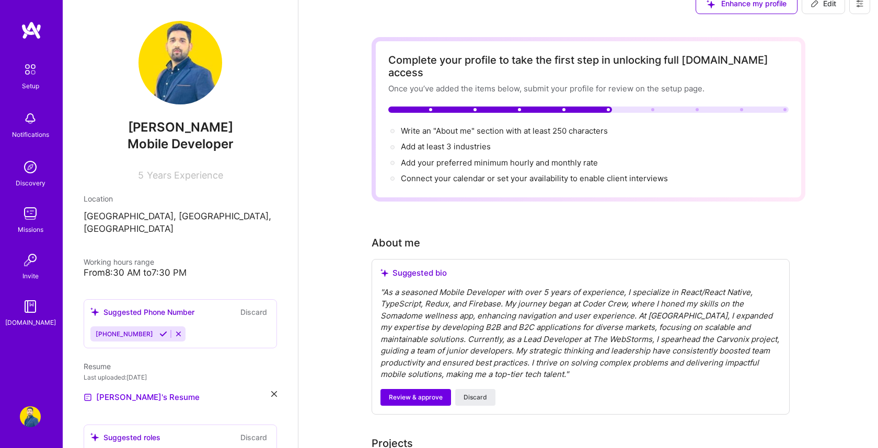
scroll to position [0, 0]
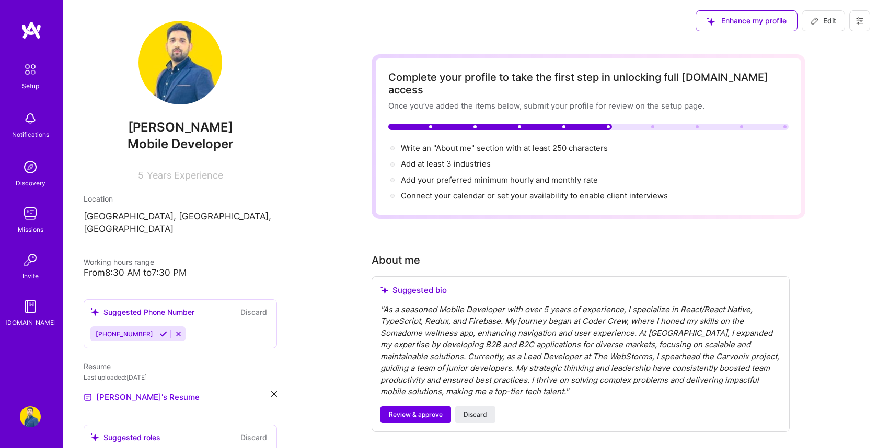
click at [746, 25] on span "Enhance my profile" at bounding box center [746, 21] width 80 height 10
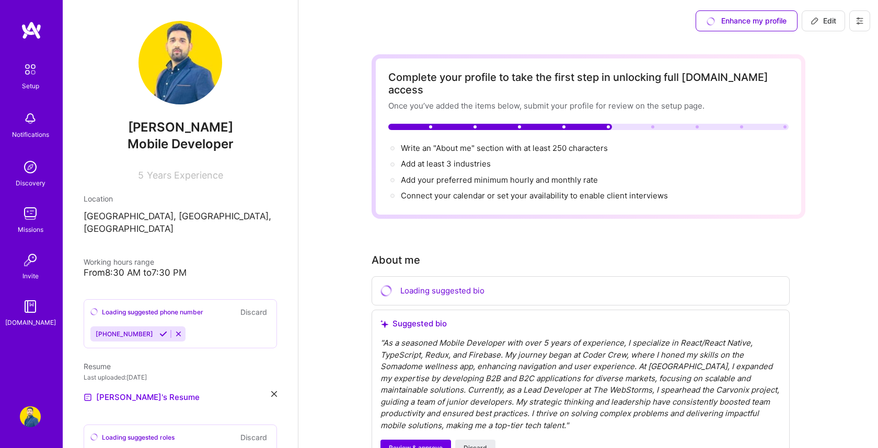
click at [735, 25] on div "Enhance my profile" at bounding box center [746, 20] width 102 height 21
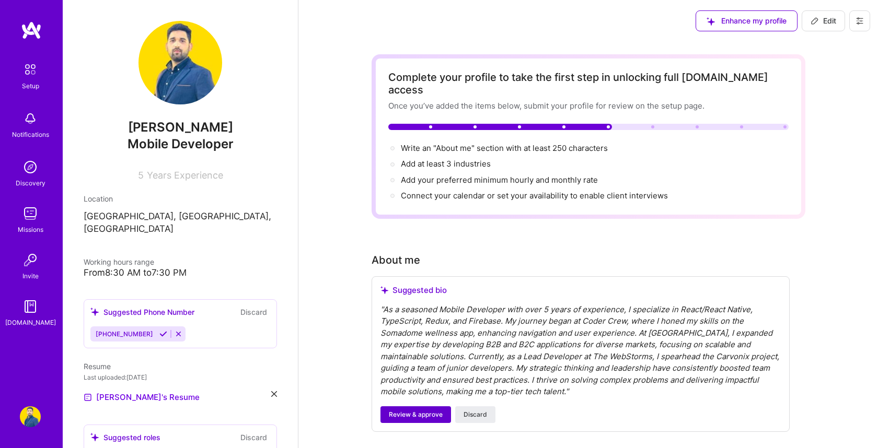
click at [416, 410] on span "Review & approve" at bounding box center [416, 414] width 54 height 9
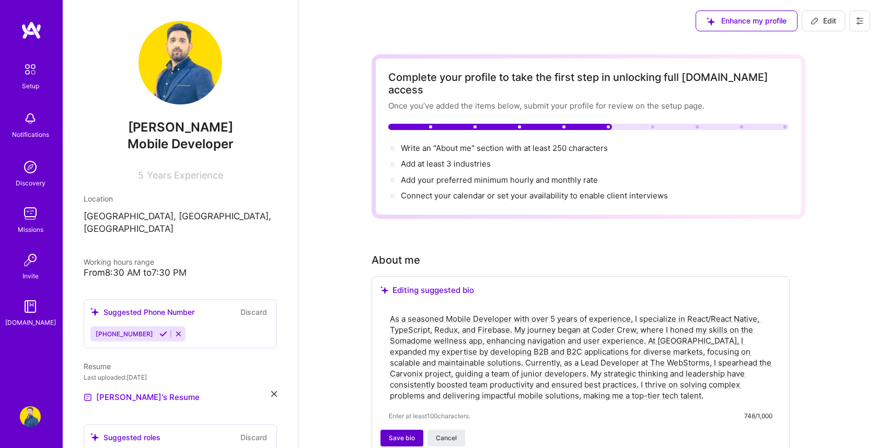
click at [407, 434] on span "Save bio" at bounding box center [402, 438] width 26 height 9
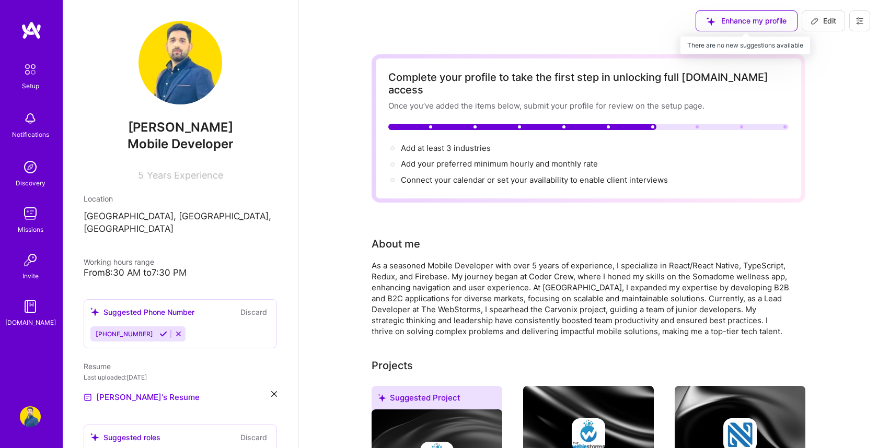
click at [759, 17] on div "Enhance my profile" at bounding box center [746, 20] width 102 height 21
click at [858, 21] on icon at bounding box center [859, 21] width 8 height 8
click at [820, 47] on button "Settings" at bounding box center [831, 44] width 78 height 27
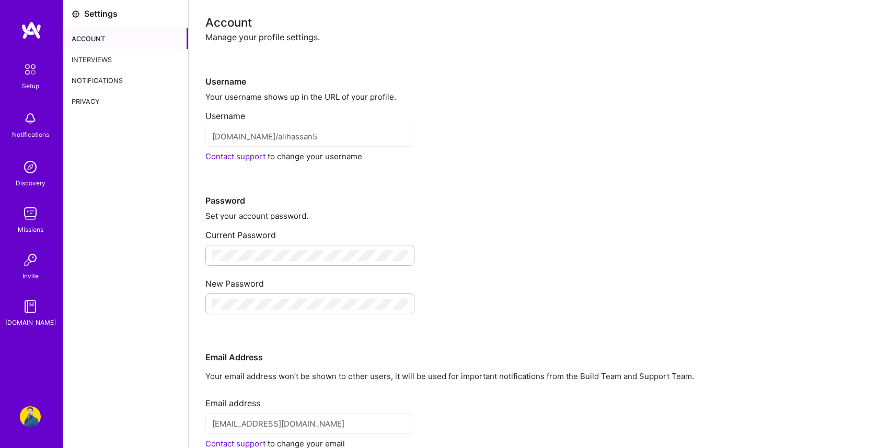
click at [26, 220] on img at bounding box center [30, 213] width 21 height 21
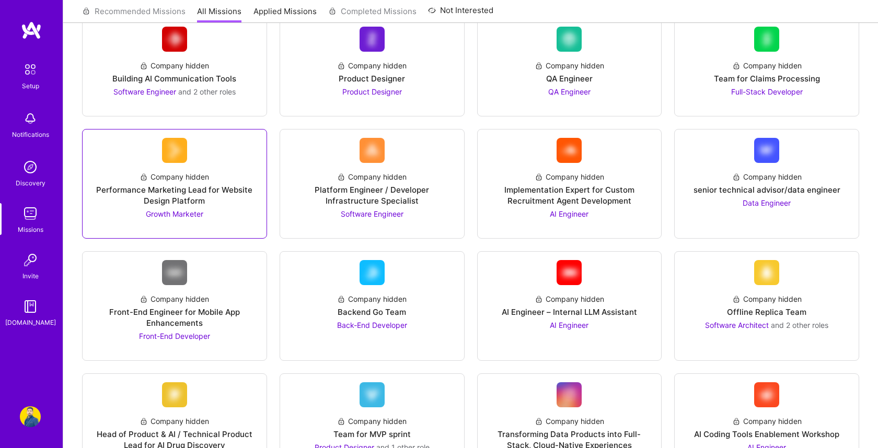
scroll to position [150, 0]
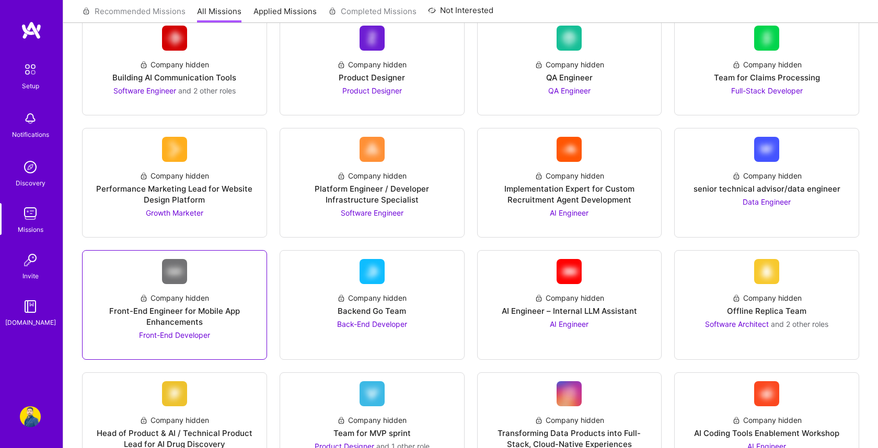
click at [184, 316] on div "Front-End Engineer for Mobile App Enhancements" at bounding box center [174, 317] width 167 height 22
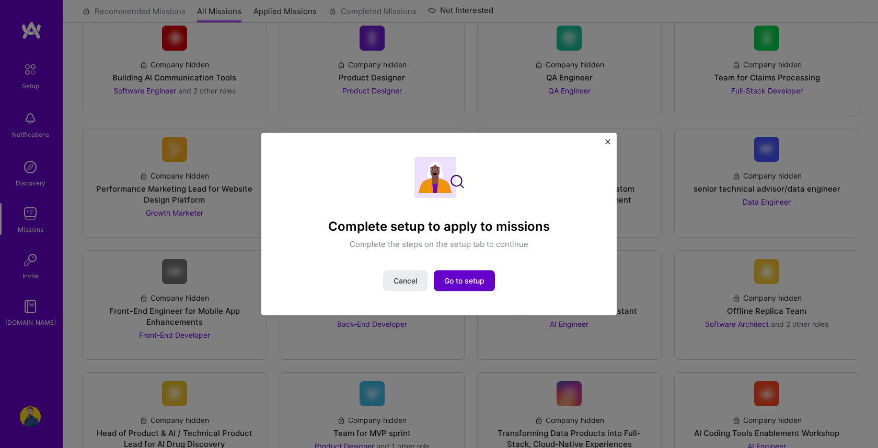
click at [468, 284] on span "Go to setup" at bounding box center [464, 280] width 40 height 10
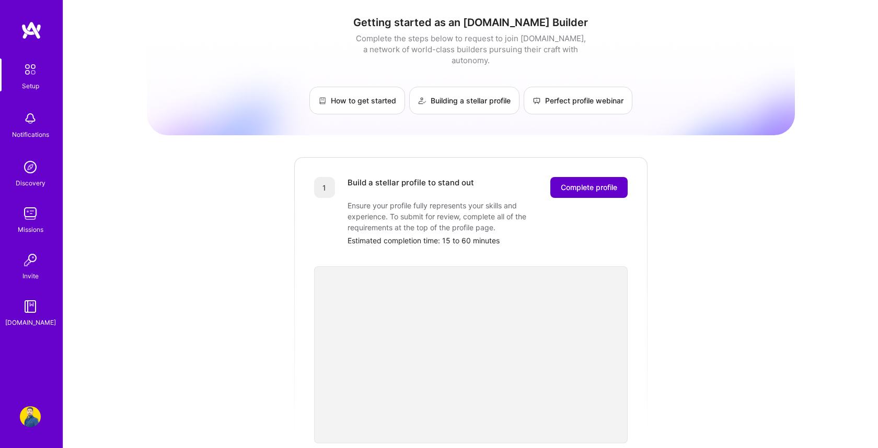
click at [580, 182] on button "Complete profile" at bounding box center [588, 187] width 77 height 21
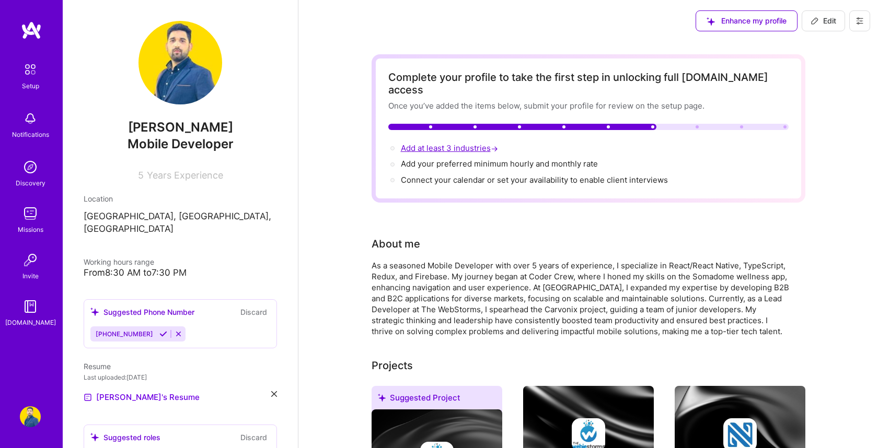
click at [465, 143] on span "Add at least 3 industries →" at bounding box center [450, 148] width 99 height 10
select select "US"
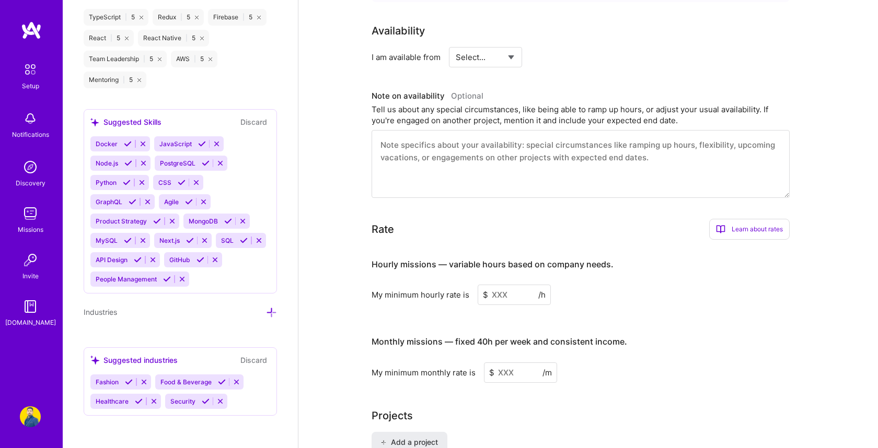
scroll to position [430, 0]
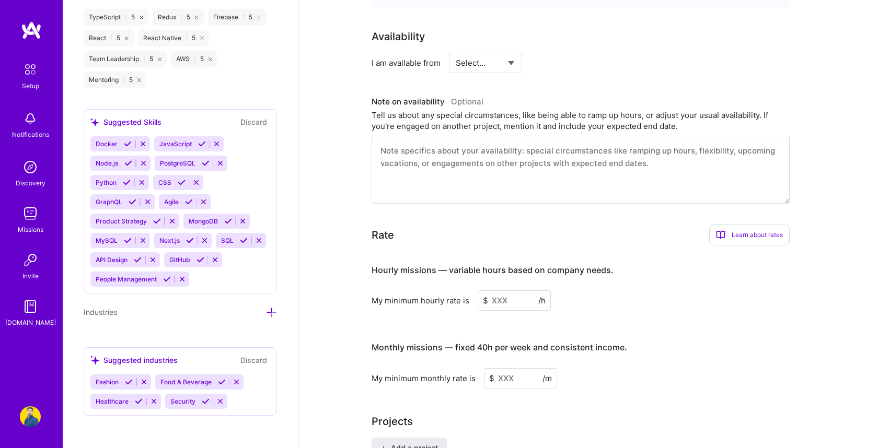
click at [516, 291] on input at bounding box center [514, 301] width 73 height 20
click at [487, 50] on select "Select... Right Now Future Date Not Available" at bounding box center [486, 63] width 60 height 27
select select "Right Now"
click at [456, 50] on select "Select... Right Now Future Date Not Available" at bounding box center [486, 63] width 60 height 27
click at [503, 368] on input at bounding box center [520, 378] width 73 height 20
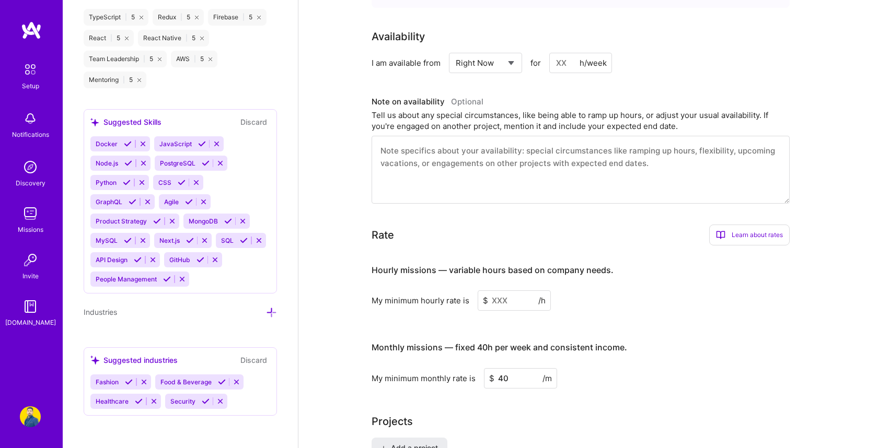
type input "4"
type input "30"
click at [505, 291] on input at bounding box center [514, 301] width 73 height 20
type input "25"
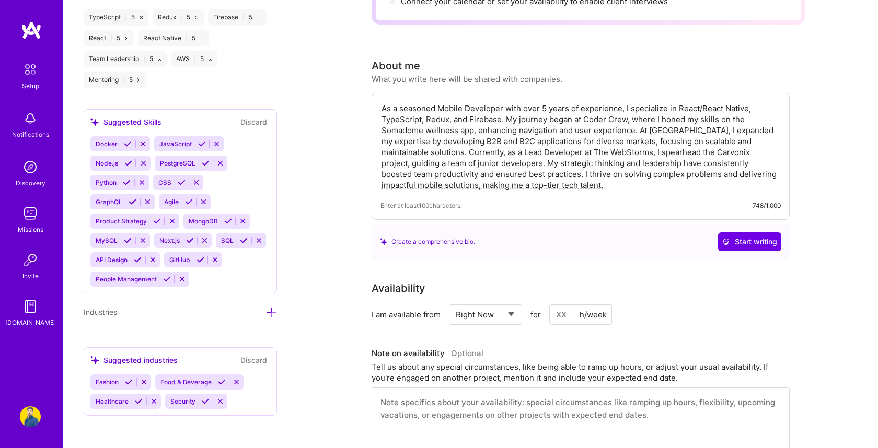
scroll to position [0, 0]
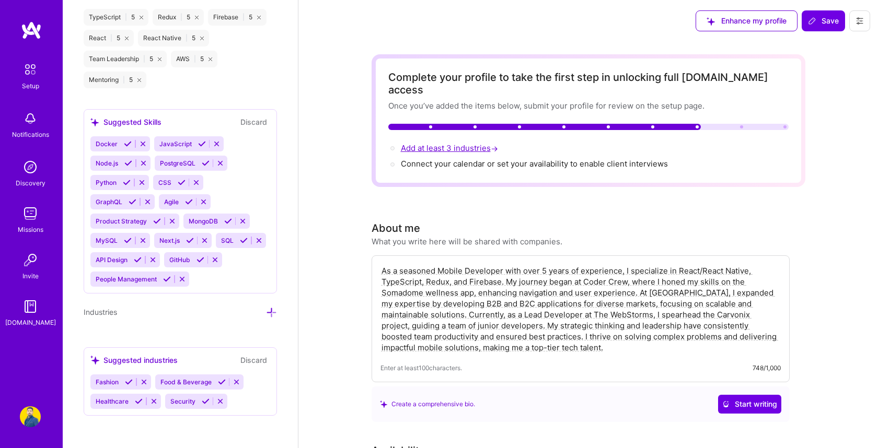
click at [464, 143] on span "Add at least 3 industries →" at bounding box center [450, 148] width 99 height 10
click at [458, 143] on span "Add at least 3 industries →" at bounding box center [450, 148] width 99 height 10
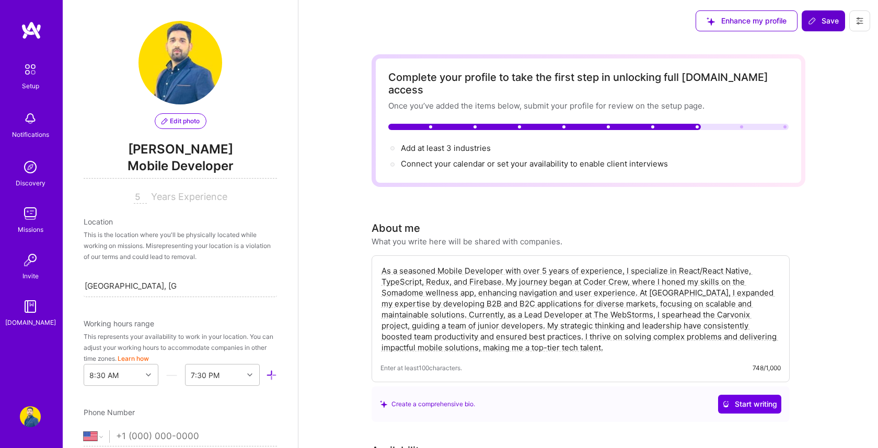
click at [829, 14] on button "Save" at bounding box center [823, 20] width 43 height 21
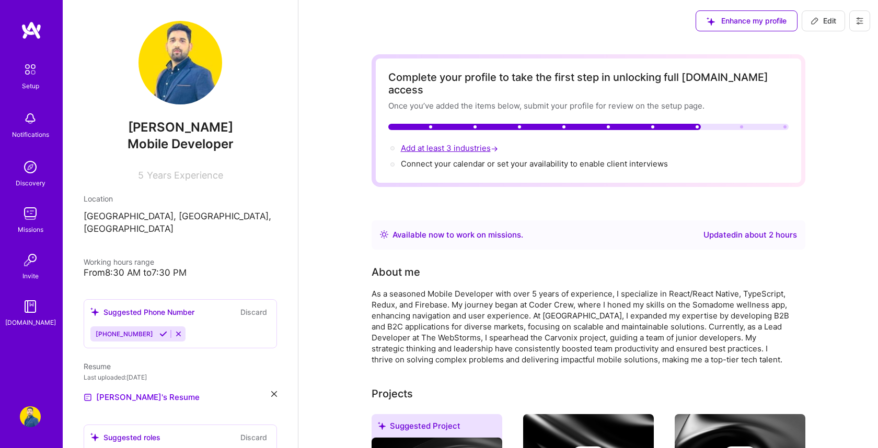
click at [469, 143] on span "Add at least 3 industries →" at bounding box center [450, 148] width 99 height 10
select select "US"
select select "Right Now"
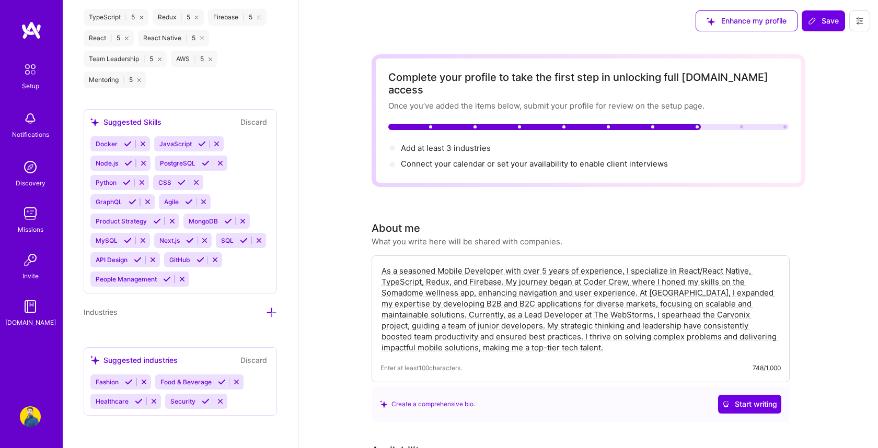
click at [237, 379] on icon at bounding box center [237, 382] width 8 height 8
click at [144, 381] on icon at bounding box center [144, 382] width 8 height 8
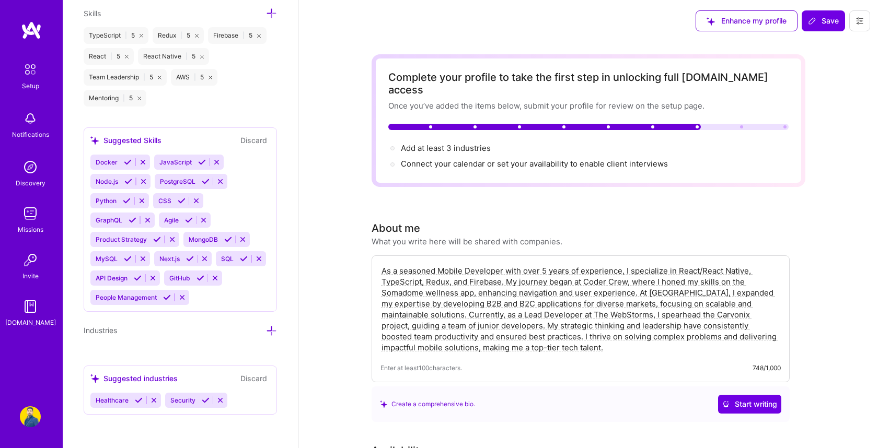
scroll to position [949, 0]
click at [222, 400] on icon at bounding box center [220, 402] width 8 height 8
click at [208, 398] on div "Healthcare" at bounding box center [180, 401] width 180 height 15
click at [142, 381] on div "Suggested industries" at bounding box center [133, 379] width 87 height 11
click at [187, 398] on div "Healthcare" at bounding box center [180, 401] width 180 height 15
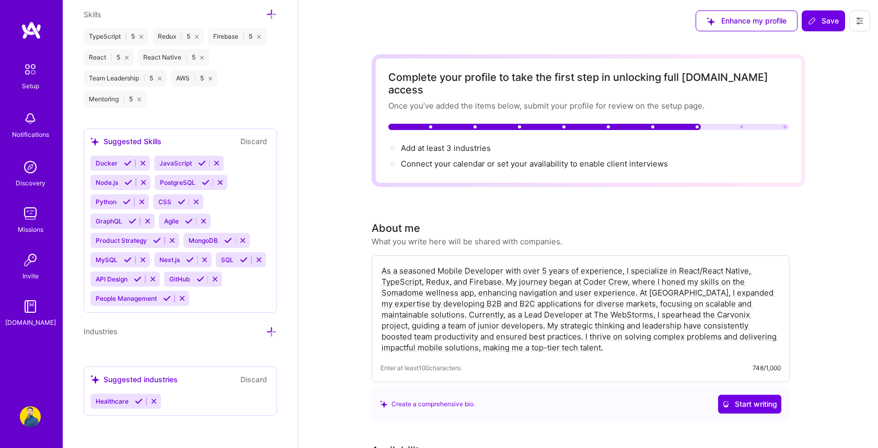
click at [269, 333] on icon at bounding box center [271, 332] width 11 height 11
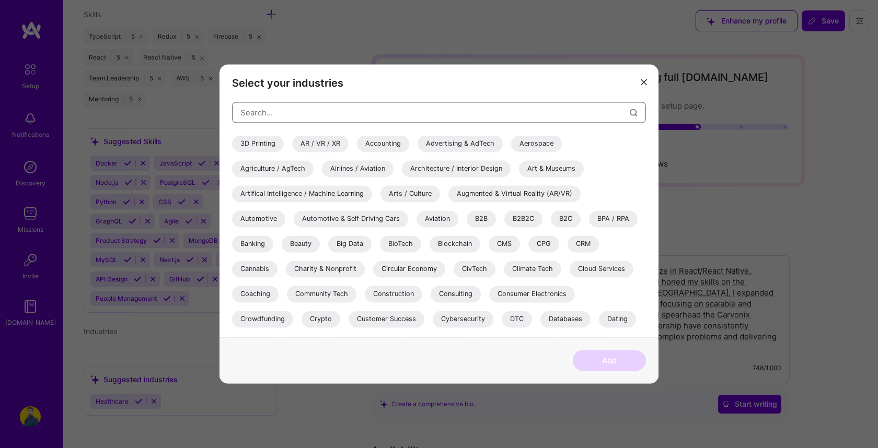
click at [303, 114] on input "modal" at bounding box center [434, 112] width 389 height 27
click at [322, 322] on div "Crypto" at bounding box center [320, 319] width 39 height 17
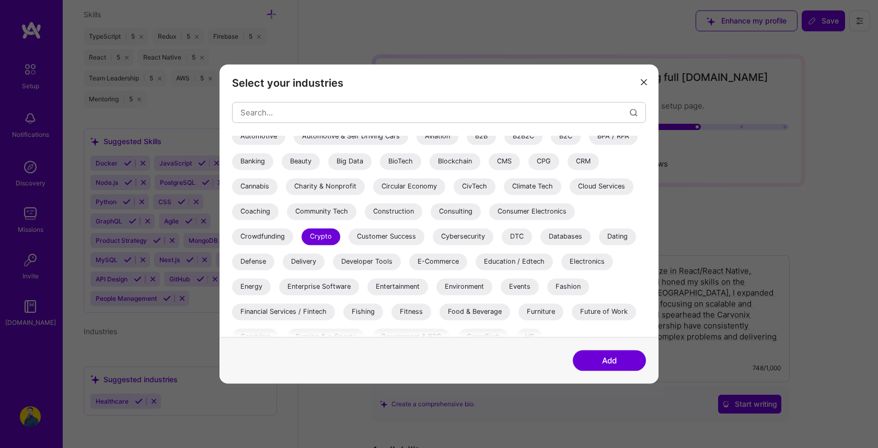
scroll to position [86, 0]
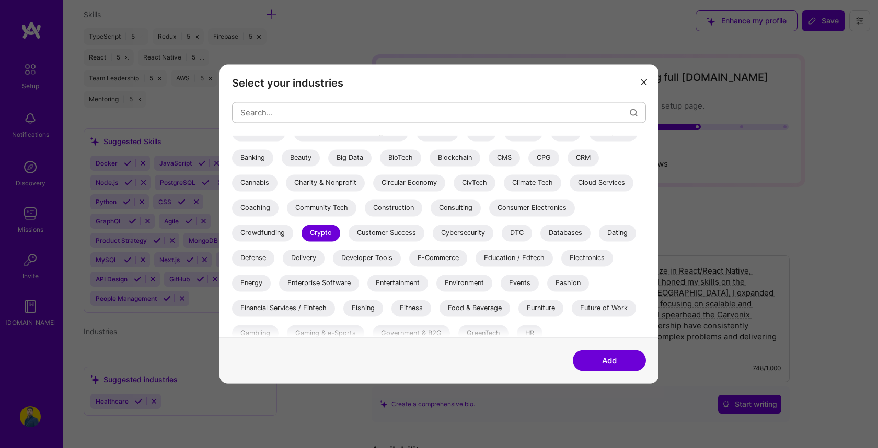
click at [298, 308] on div "Financial Services / Fintech" at bounding box center [283, 308] width 103 height 17
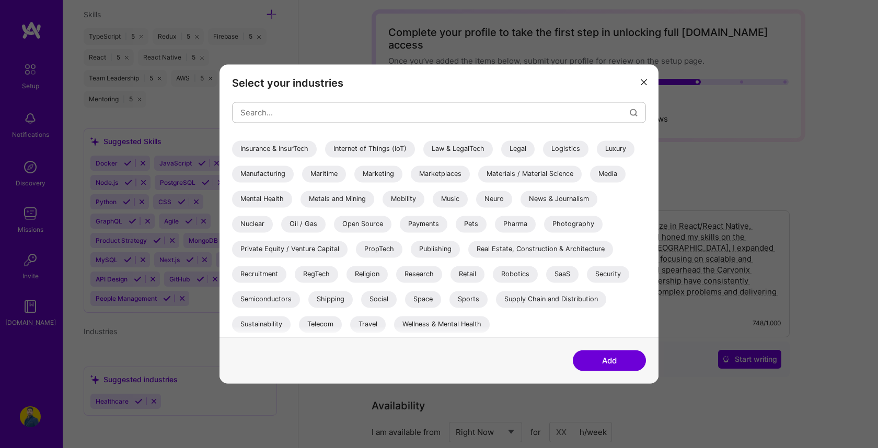
scroll to position [48, 0]
click at [362, 321] on div "Travel" at bounding box center [368, 324] width 36 height 17
click at [469, 299] on div "Sports" at bounding box center [468, 299] width 38 height 17
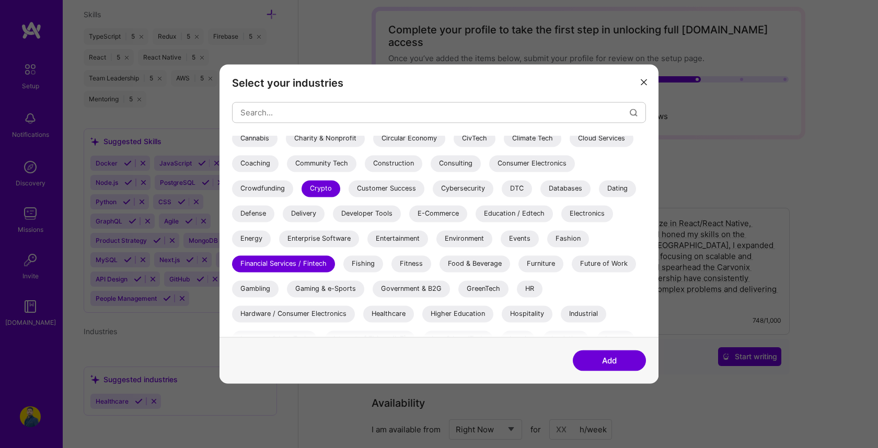
scroll to position [130, 0]
click at [474, 265] on div "Food & Beverage" at bounding box center [474, 264] width 71 height 17
click at [420, 264] on div "Fitness" at bounding box center [411, 264] width 40 height 17
click at [605, 355] on button "Add" at bounding box center [609, 361] width 73 height 21
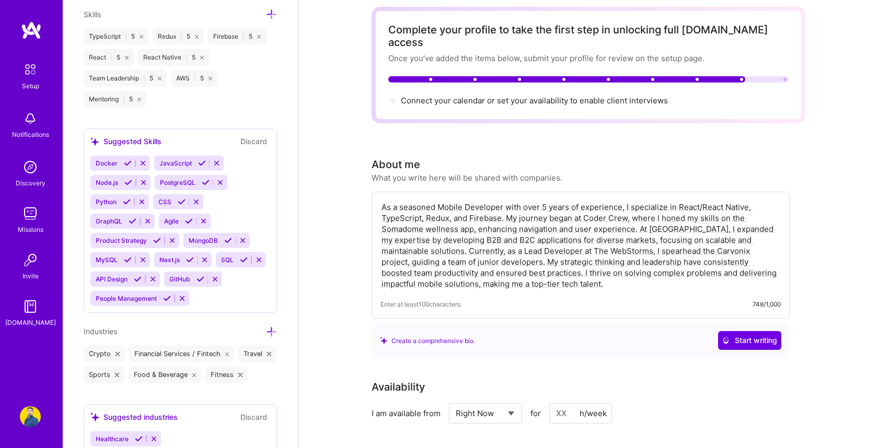
scroll to position [1, 0]
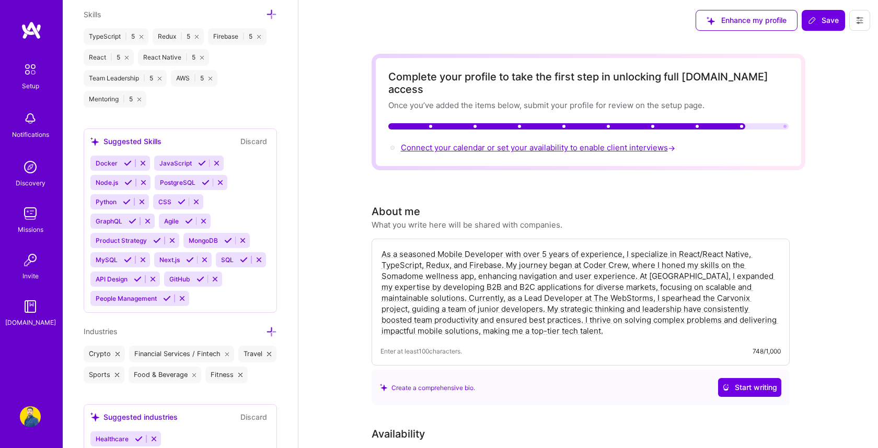
click at [518, 143] on span "Connect your calendar or set your availability to enable client interviews →" at bounding box center [539, 148] width 276 height 10
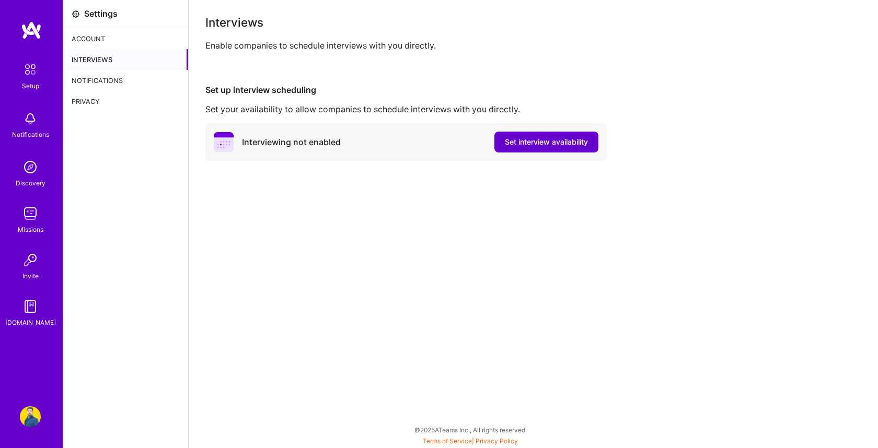
click at [519, 145] on span "Set interview availability" at bounding box center [546, 142] width 83 height 10
